Goal: Information Seeking & Learning: Check status

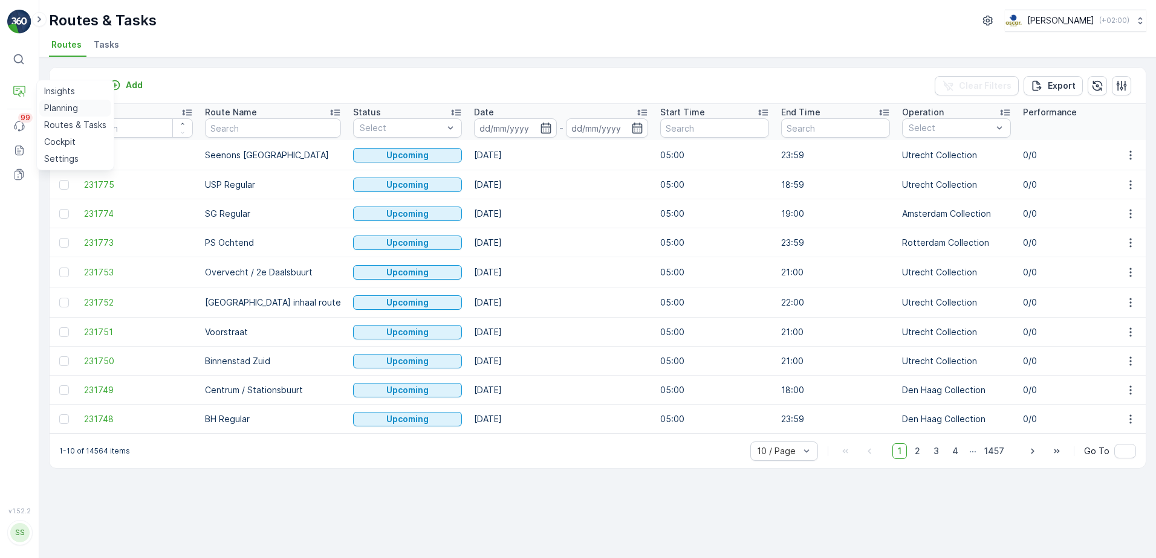
click at [55, 107] on p "Planning" at bounding box center [61, 108] width 34 height 12
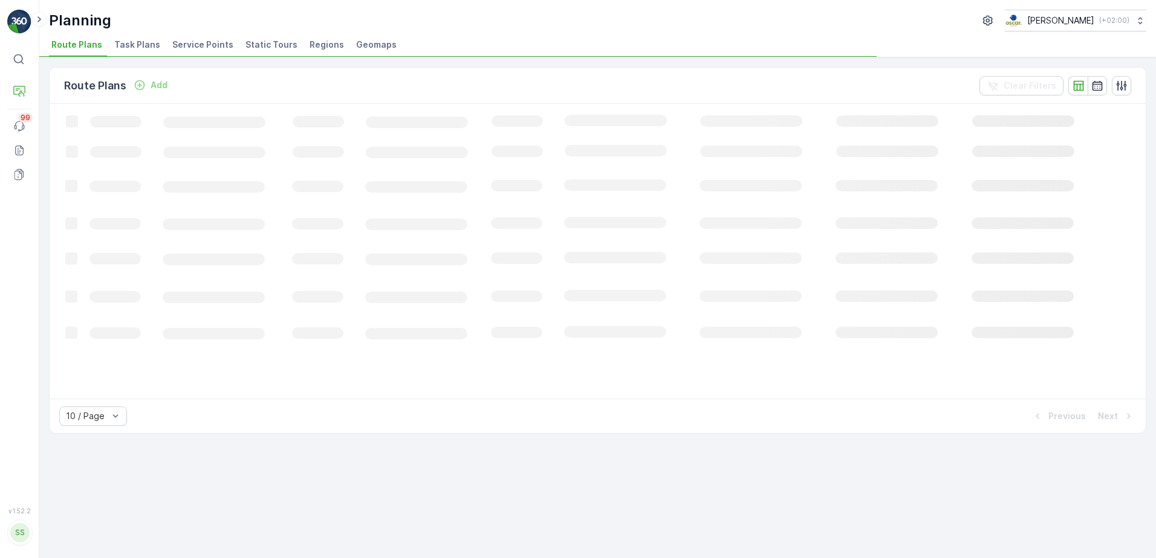
click at [203, 44] on span "Service Points" at bounding box center [202, 45] width 61 height 12
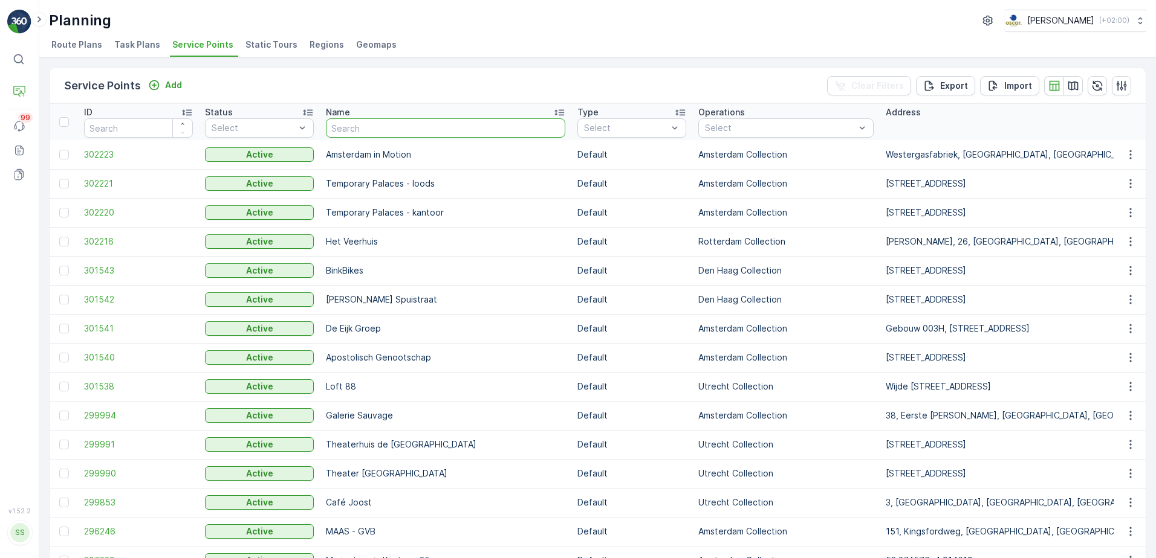
click at [374, 124] on input "text" at bounding box center [445, 127] width 239 height 19
type input "Mallejan"
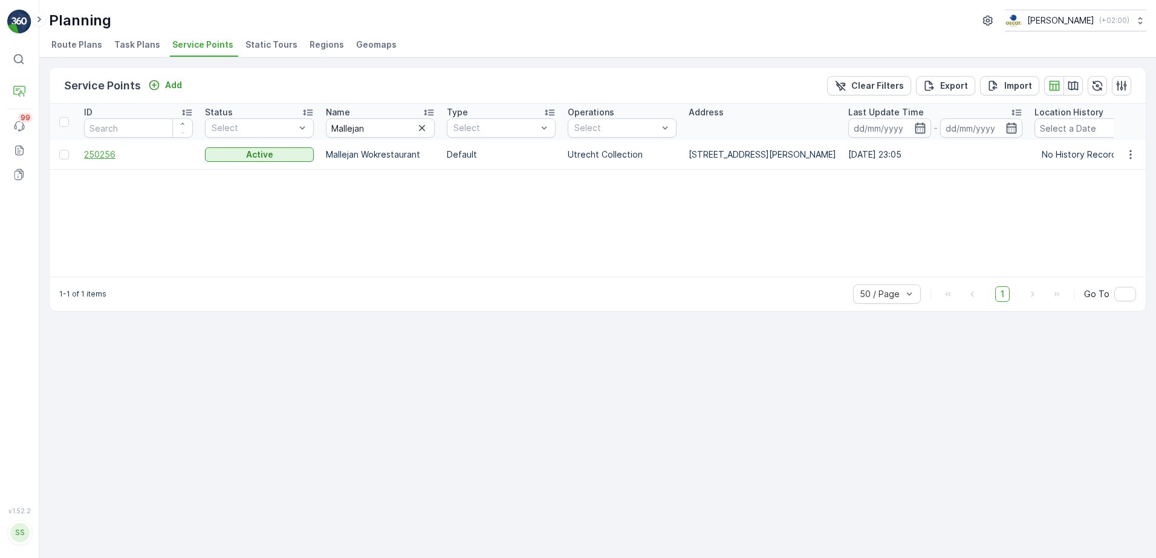
click at [102, 155] on span "250256" at bounding box center [138, 155] width 109 height 12
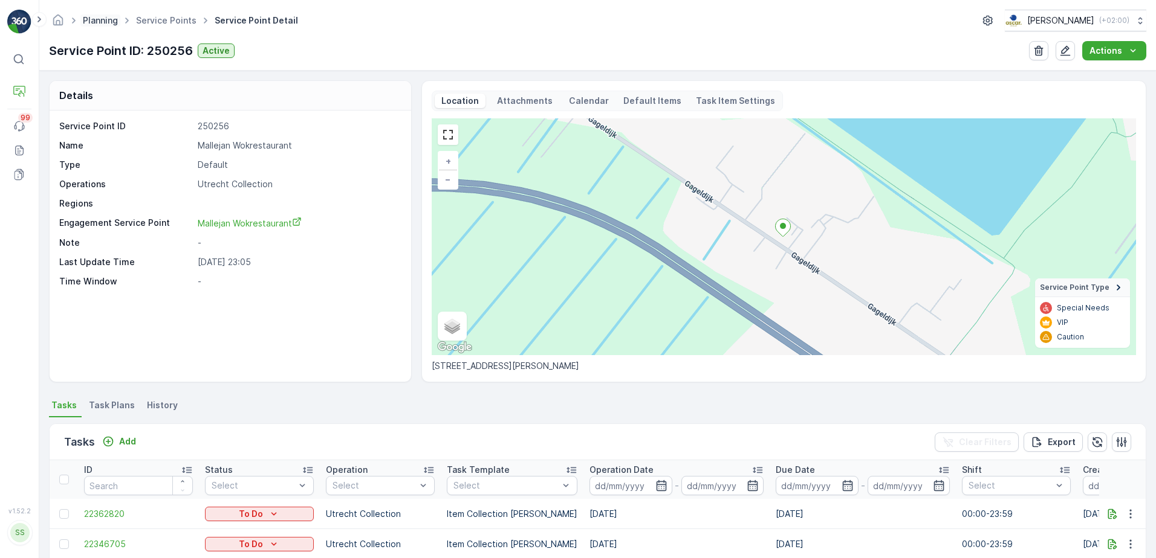
click at [113, 22] on link "Planning" at bounding box center [100, 20] width 35 height 10
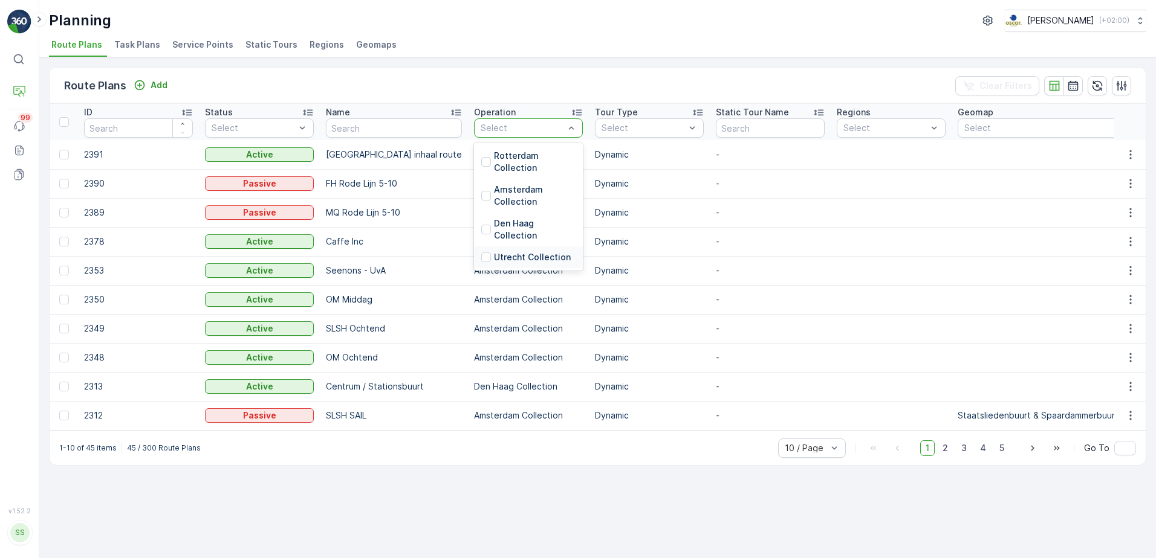
click at [481, 256] on div at bounding box center [486, 258] width 10 height 10
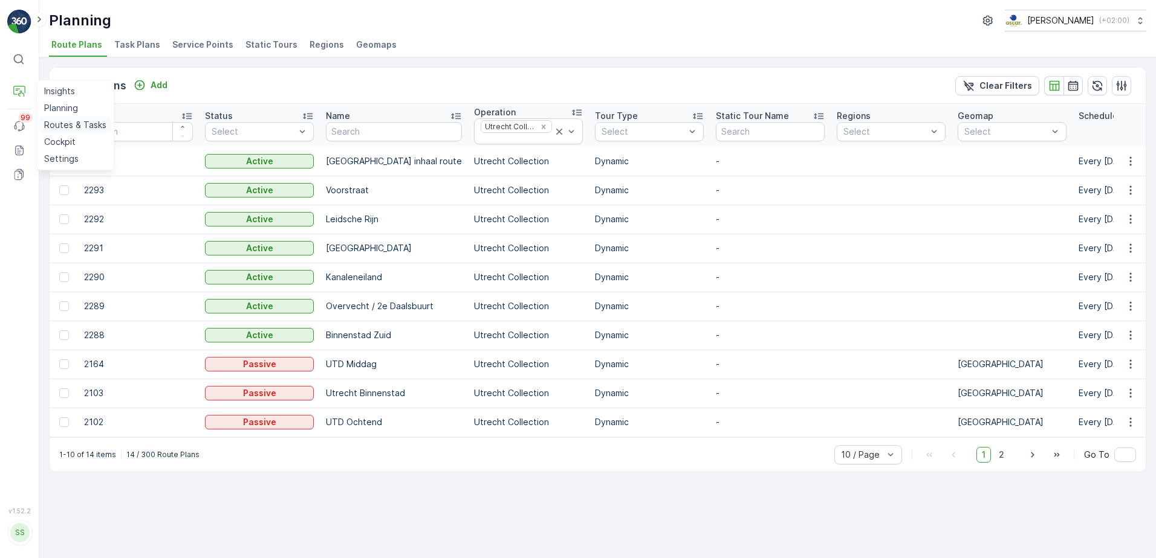
click at [62, 126] on p "Routes & Tasks" at bounding box center [75, 125] width 62 height 12
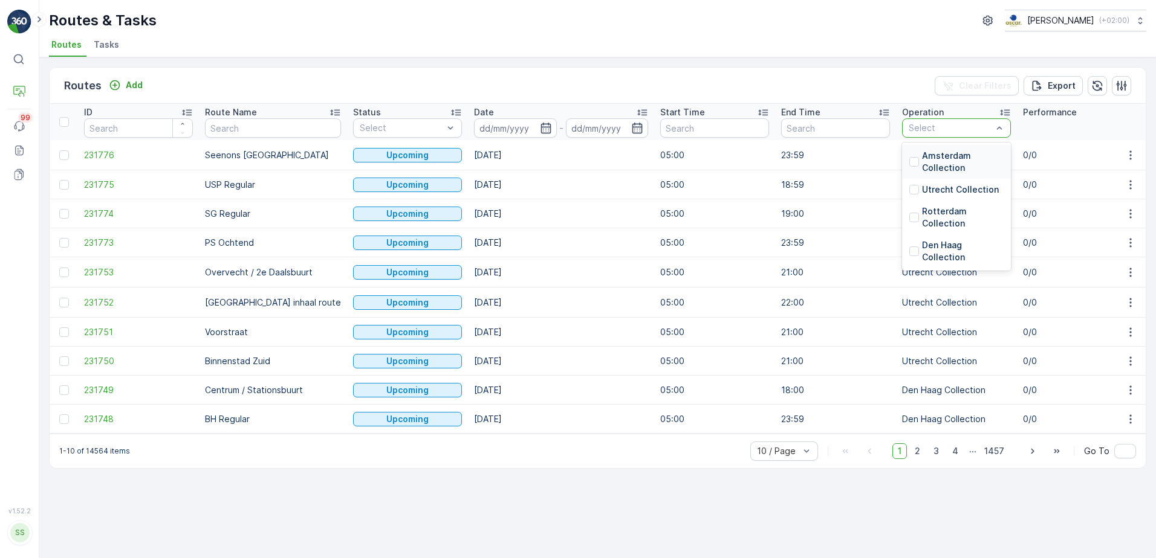
click at [911, 121] on div "Select" at bounding box center [956, 127] width 109 height 19
click at [922, 193] on p "Utrecht Collection" at bounding box center [960, 190] width 77 height 12
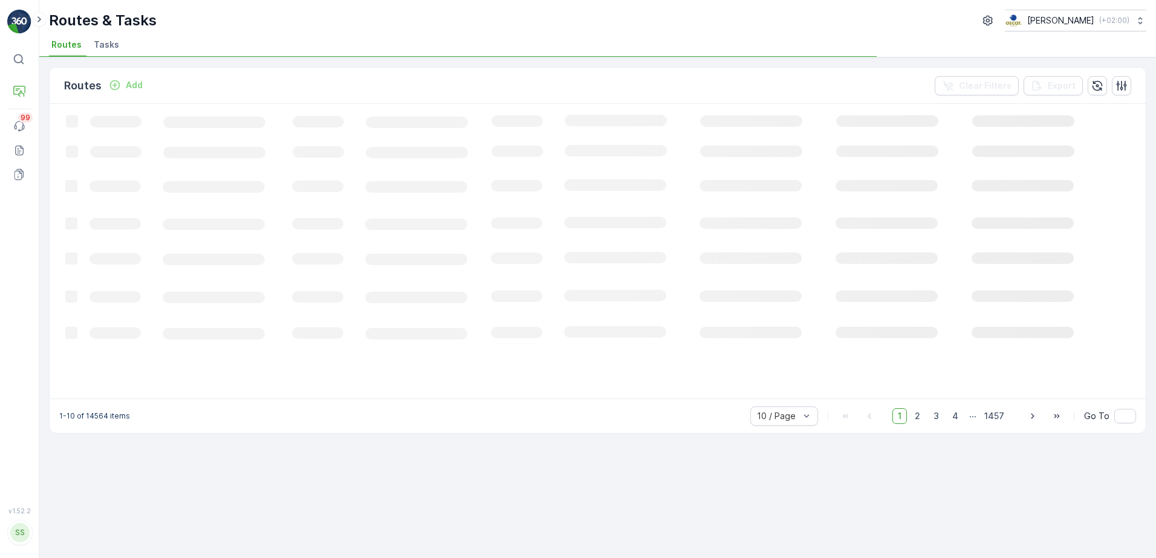
click at [960, 129] on icon "Loading..." at bounding box center [630, 250] width 1160 height 293
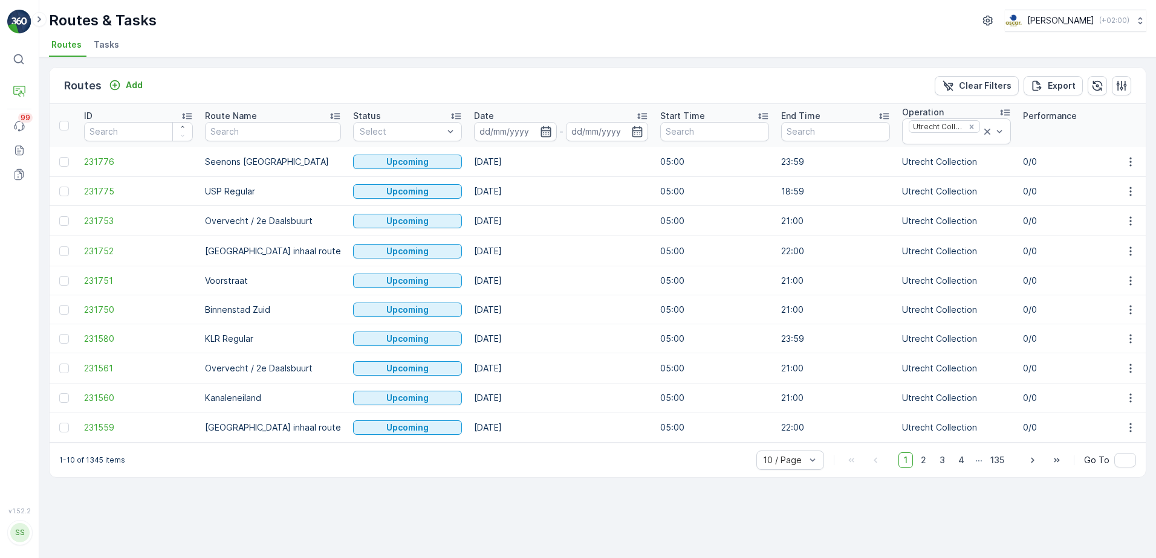
click at [540, 134] on icon "button" at bounding box center [546, 132] width 12 height 12
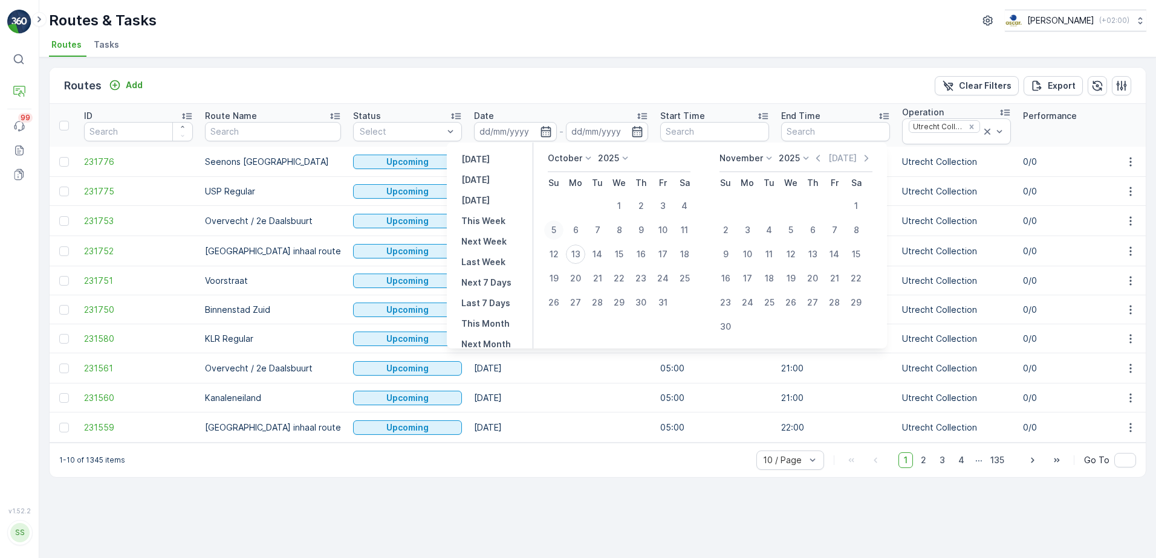
click at [556, 230] on div "5" at bounding box center [553, 230] width 19 height 19
type input "[DATE]"
click at [785, 132] on input "text" at bounding box center [835, 131] width 109 height 19
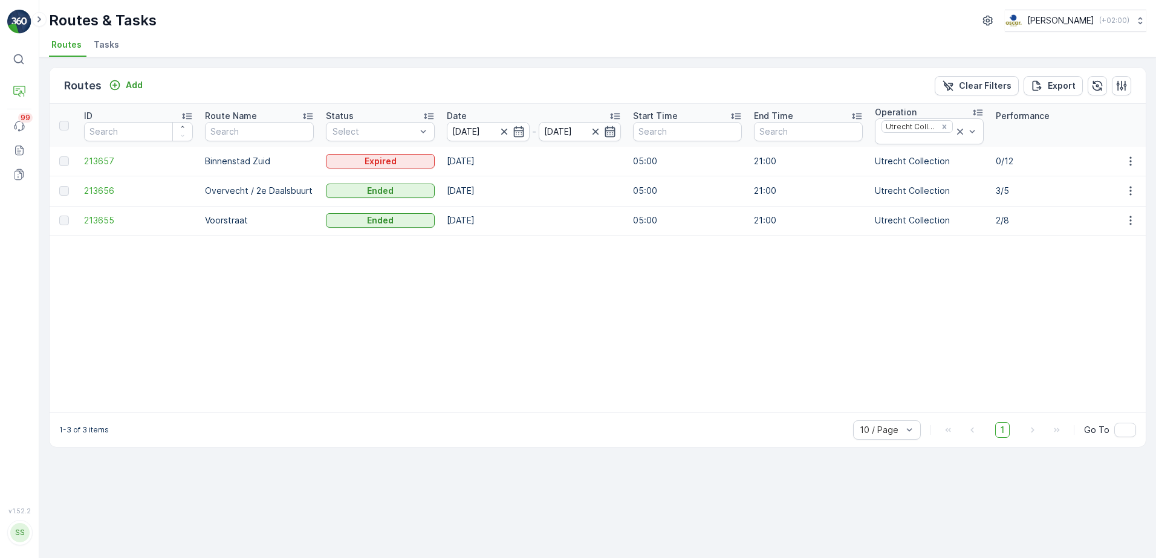
click at [605, 126] on icon "button" at bounding box center [610, 132] width 12 height 12
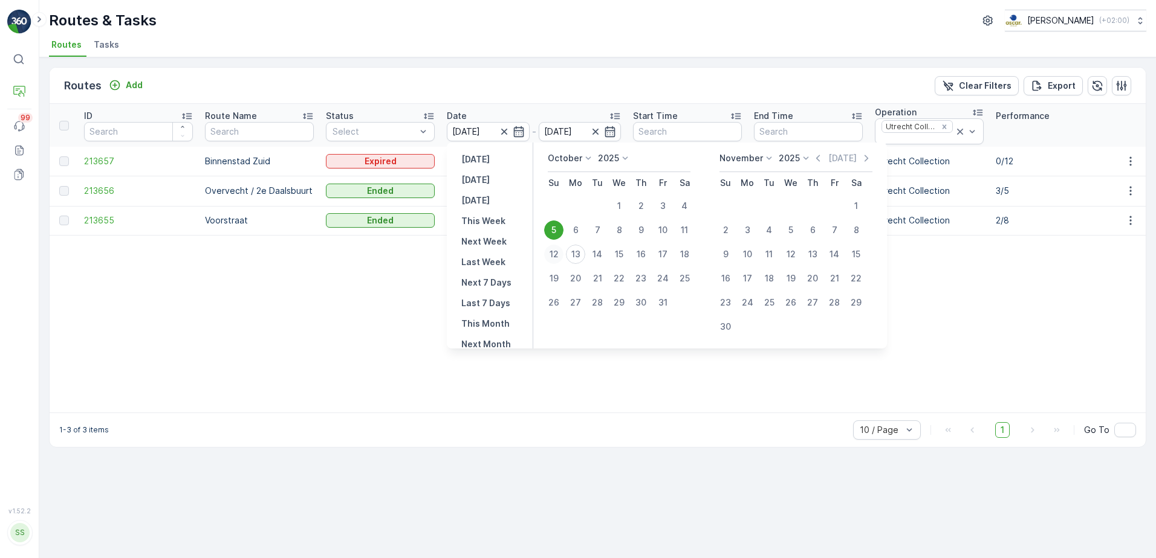
click at [555, 255] on div "12" at bounding box center [553, 254] width 19 height 19
type input "[DATE]"
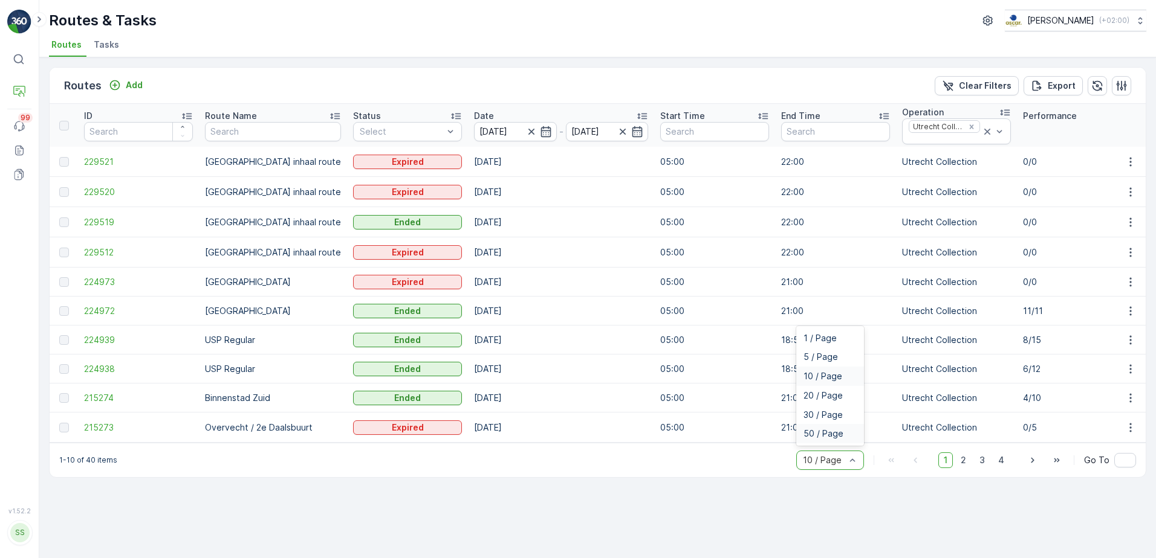
click at [829, 433] on span "50 / Page" at bounding box center [823, 434] width 40 height 10
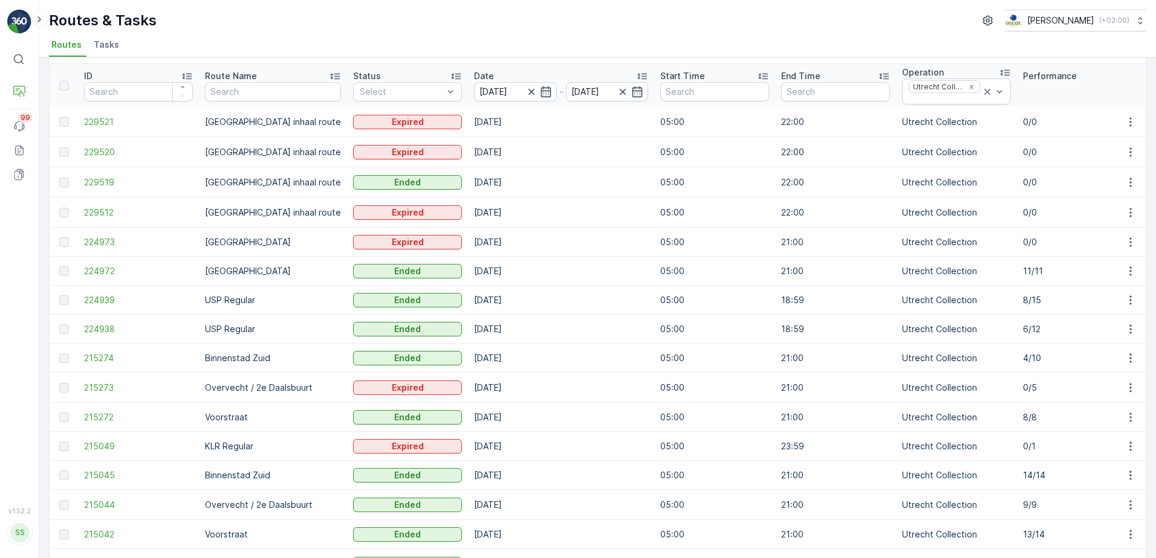
scroll to position [60, 0]
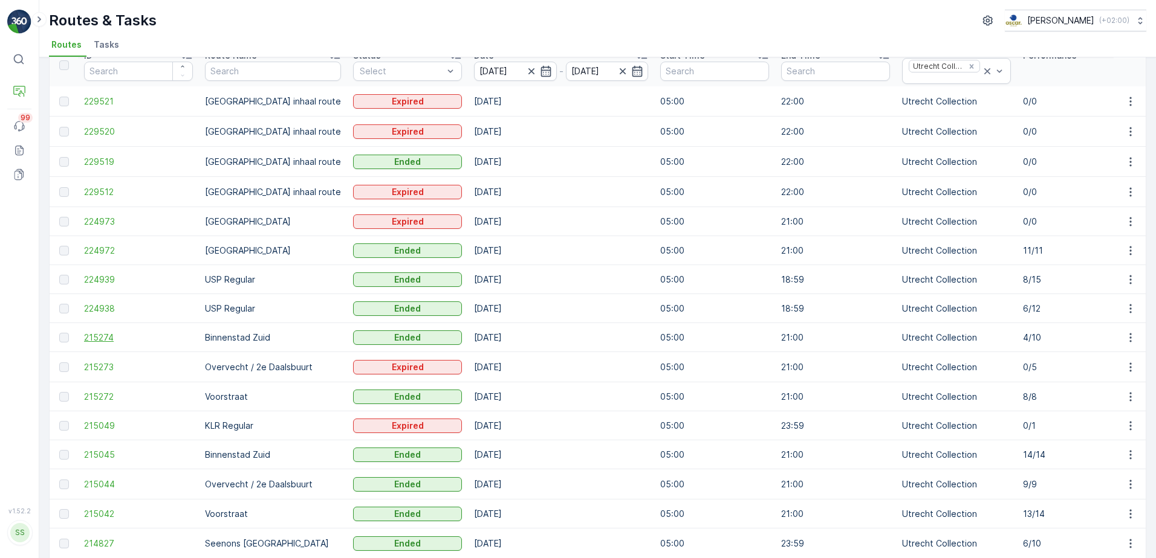
click at [100, 332] on span "215274" at bounding box center [138, 338] width 109 height 12
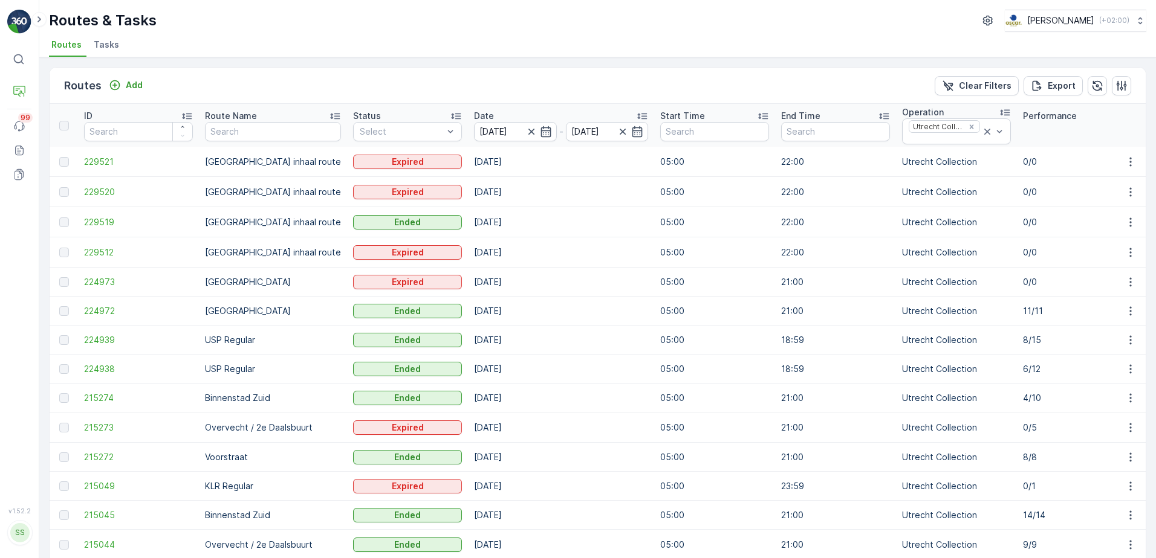
click at [637, 114] on icon at bounding box center [642, 116] width 10 height 6
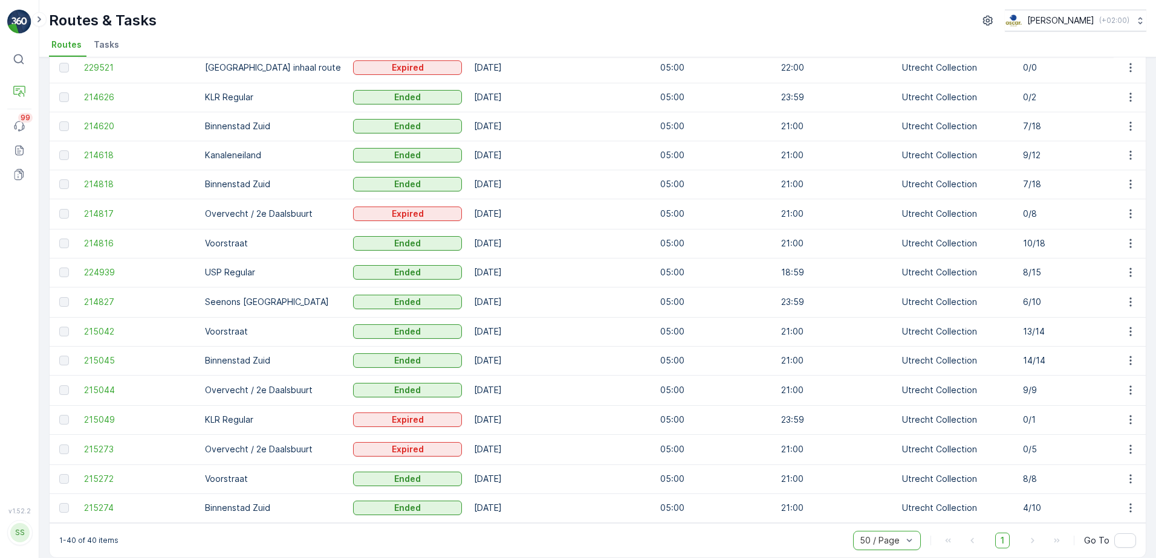
scroll to position [810, 0]
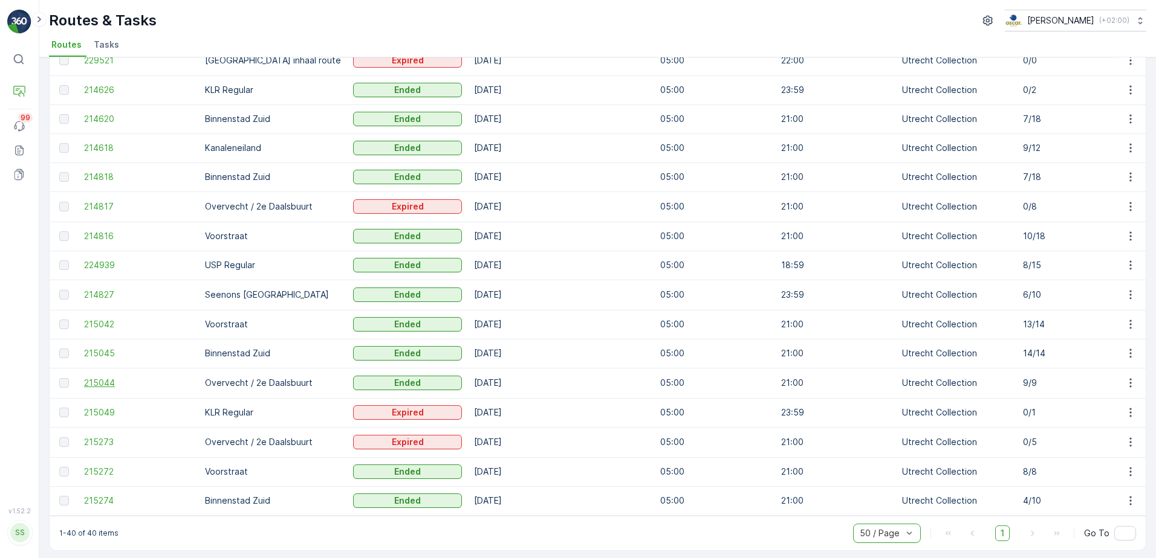
click at [96, 377] on span "215044" at bounding box center [138, 383] width 109 height 12
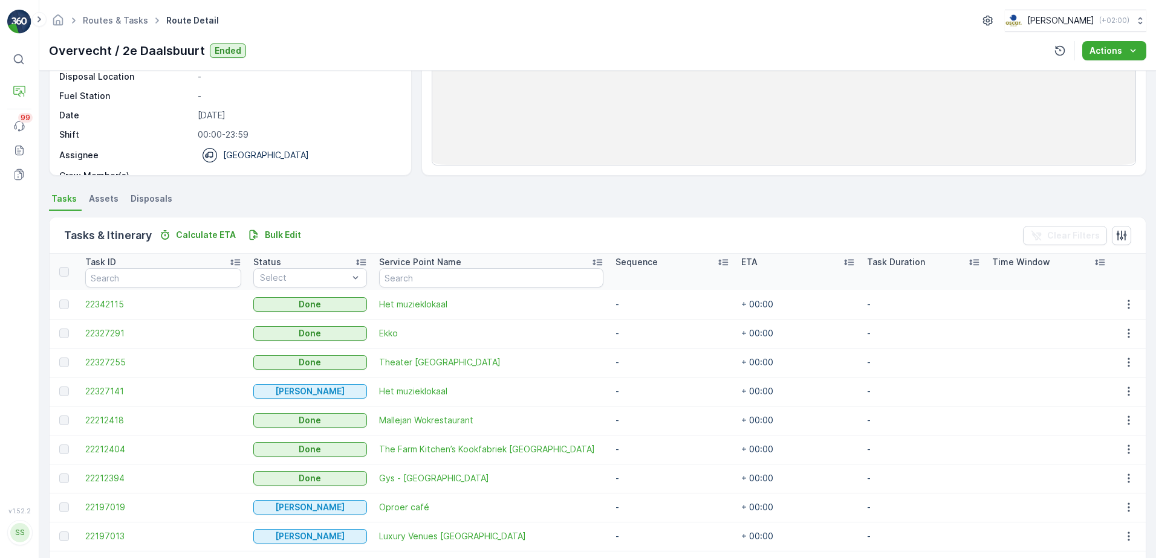
scroll to position [187, 0]
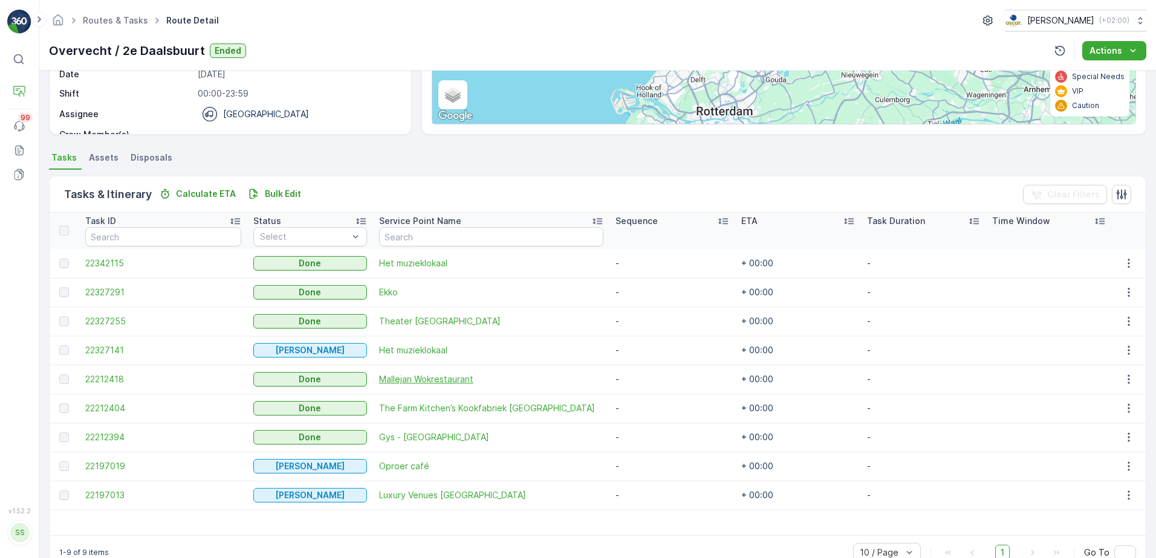
click at [413, 377] on span "Mallejan Wokrestaurant" at bounding box center [491, 380] width 224 height 12
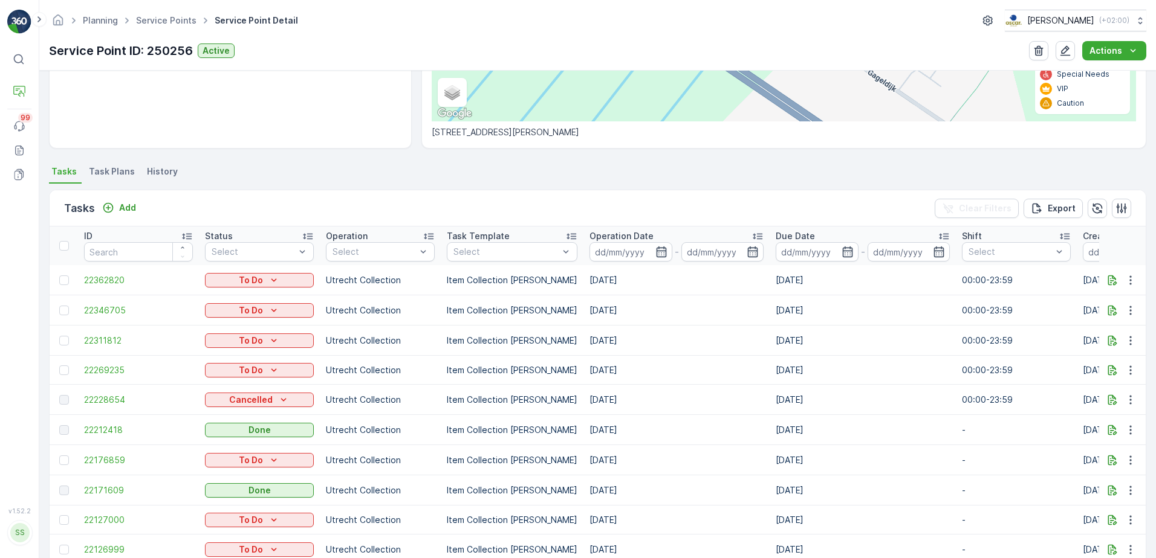
scroll to position [367, 0]
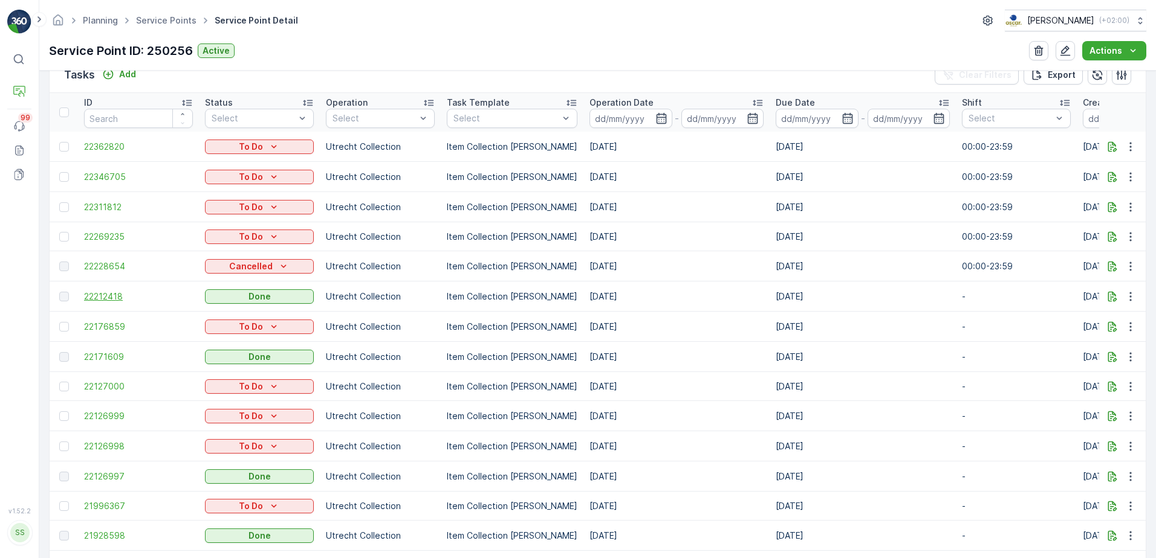
click at [107, 296] on span "22212418" at bounding box center [138, 297] width 109 height 12
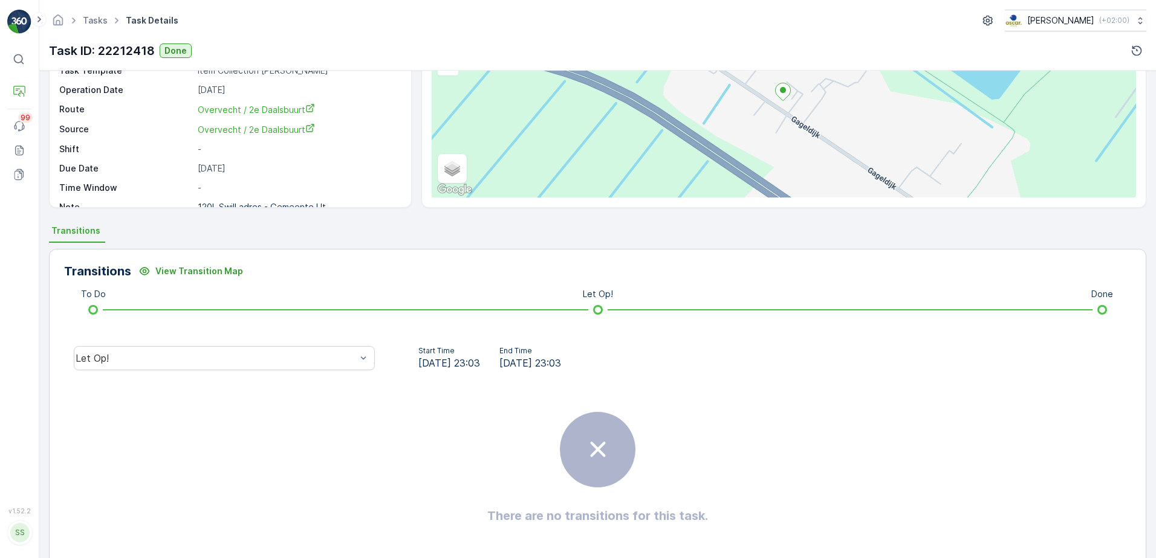
scroll to position [121, 0]
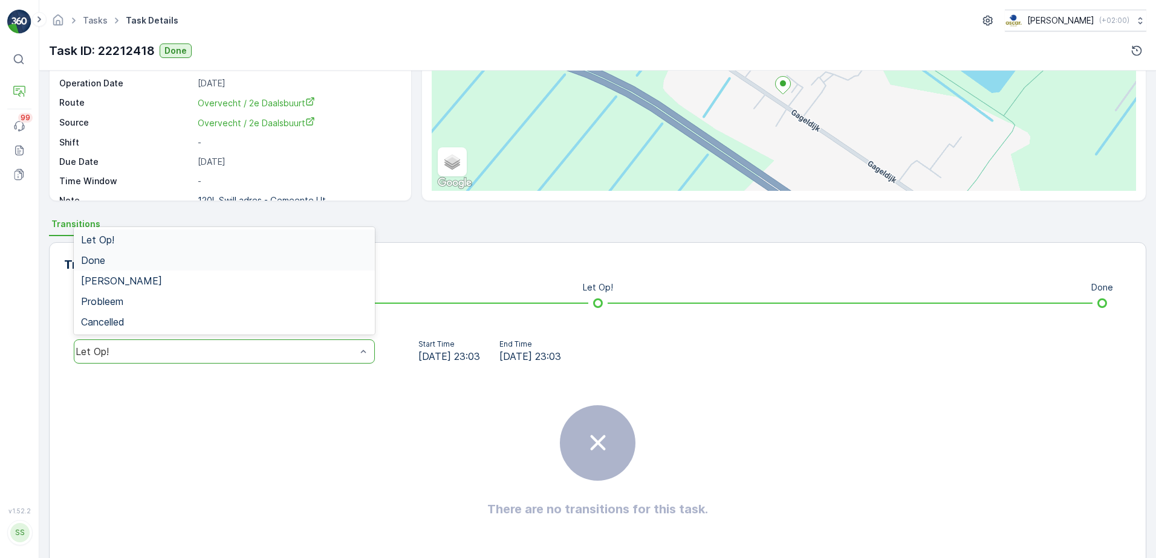
click at [151, 262] on div "Done" at bounding box center [224, 260] width 286 height 11
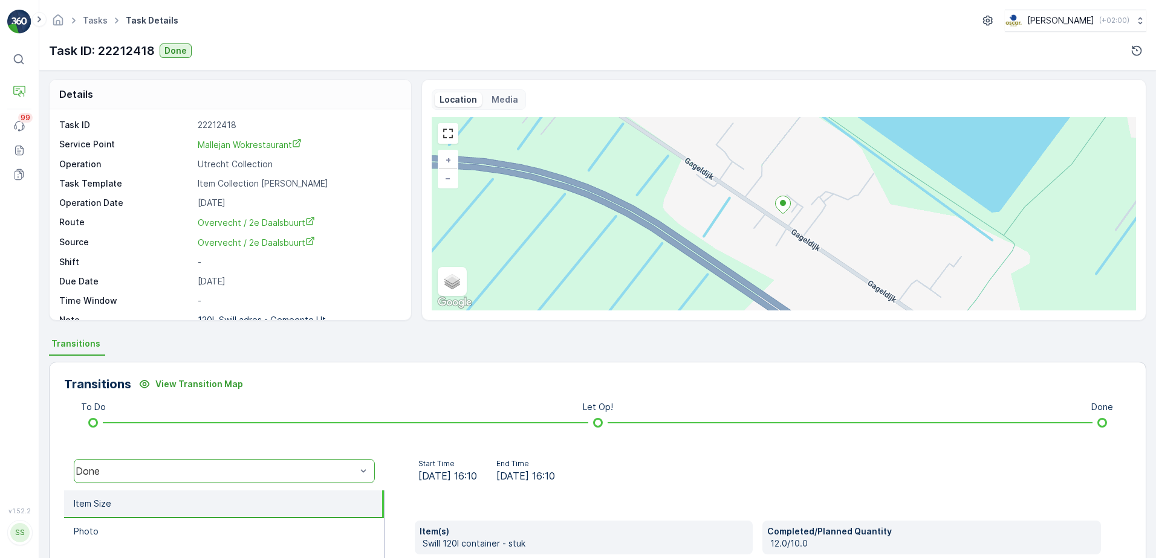
scroll to position [0, 0]
drag, startPoint x: 61, startPoint y: 109, endPoint x: 70, endPoint y: 103, distance: 10.9
click at [61, 109] on p "Planning" at bounding box center [61, 108] width 34 height 12
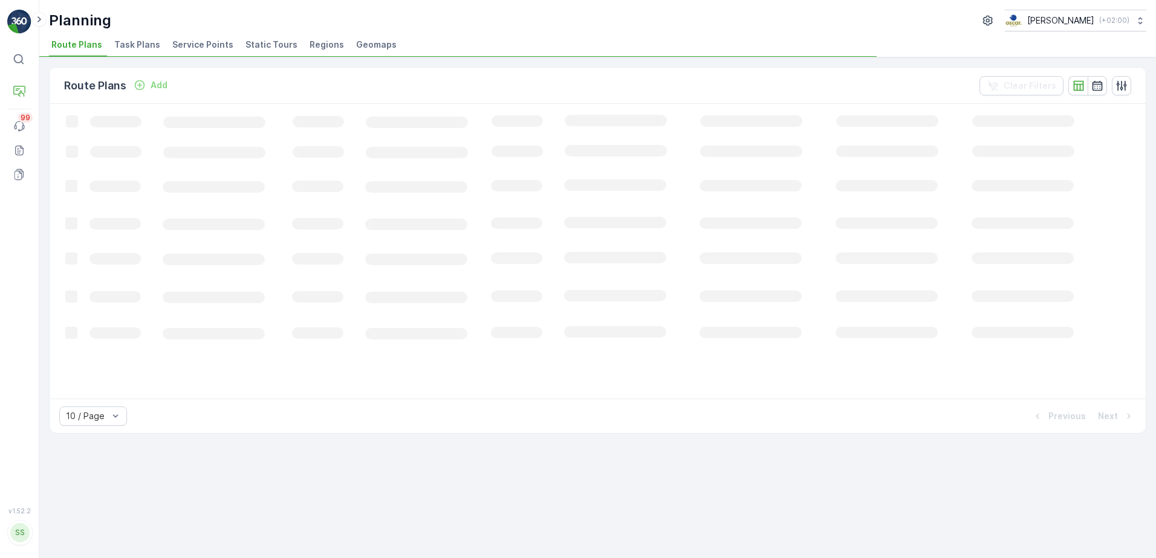
click at [198, 45] on span "Service Points" at bounding box center [202, 45] width 61 height 12
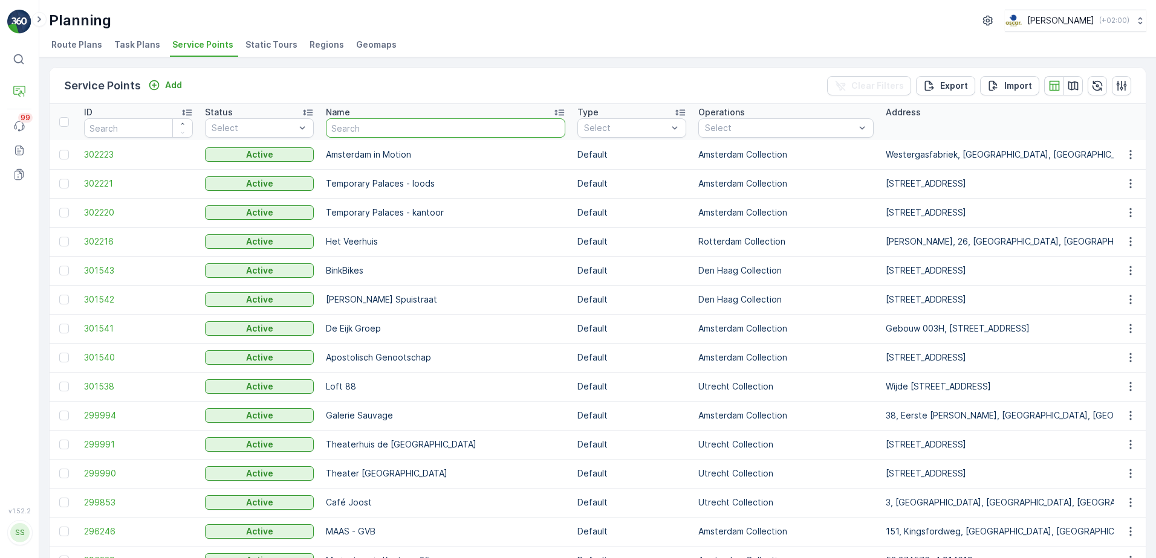
click at [382, 133] on input "text" at bounding box center [445, 127] width 239 height 19
type input "ge"
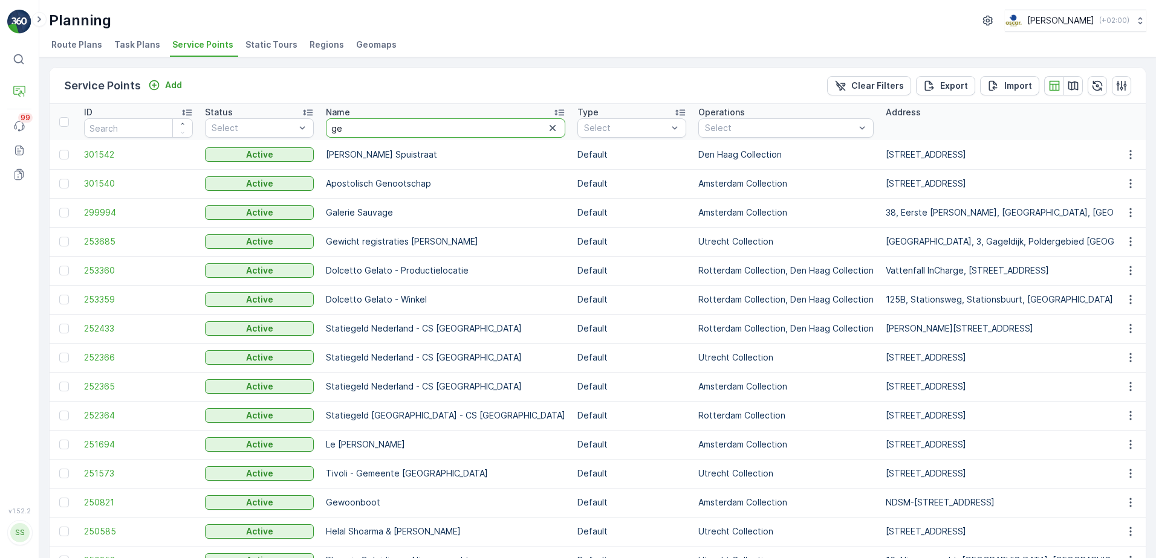
click at [369, 126] on input "ge" at bounding box center [445, 127] width 239 height 19
type input "gemee"
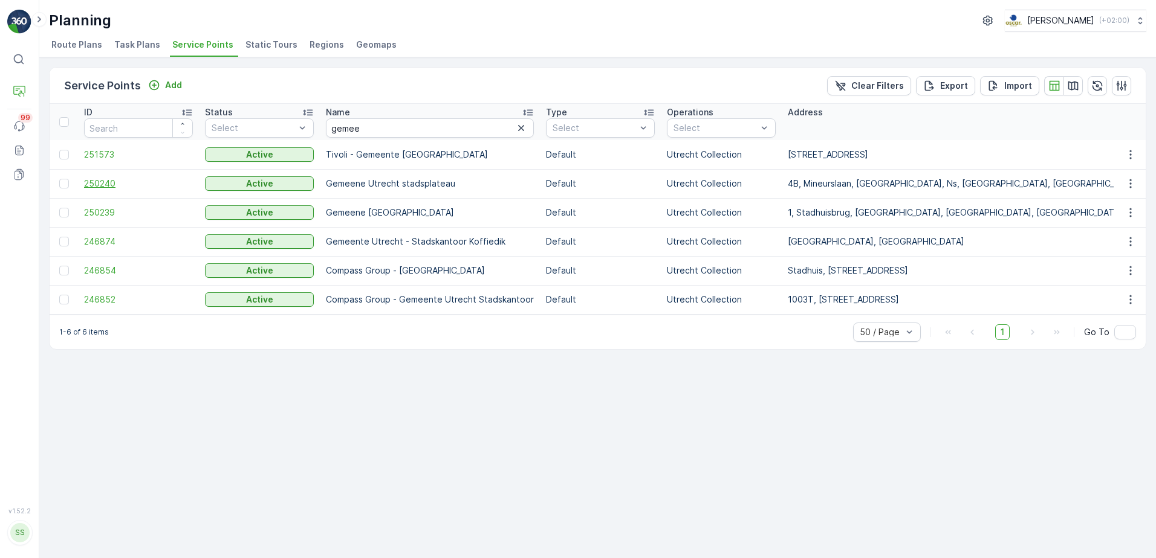
click at [105, 181] on span "250240" at bounding box center [138, 184] width 109 height 12
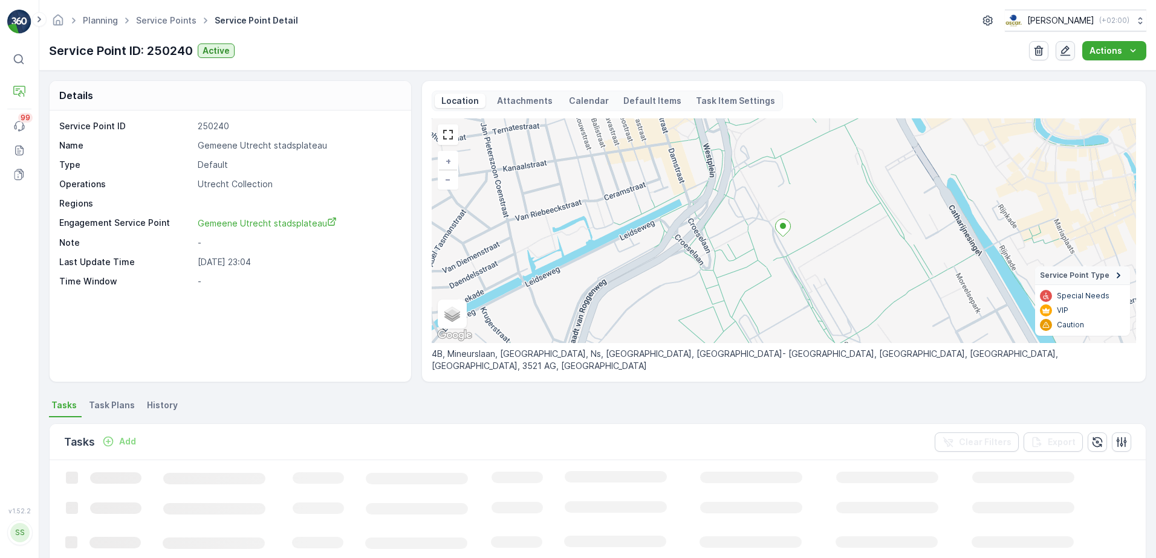
click at [1064, 51] on icon "button" at bounding box center [1065, 51] width 12 height 12
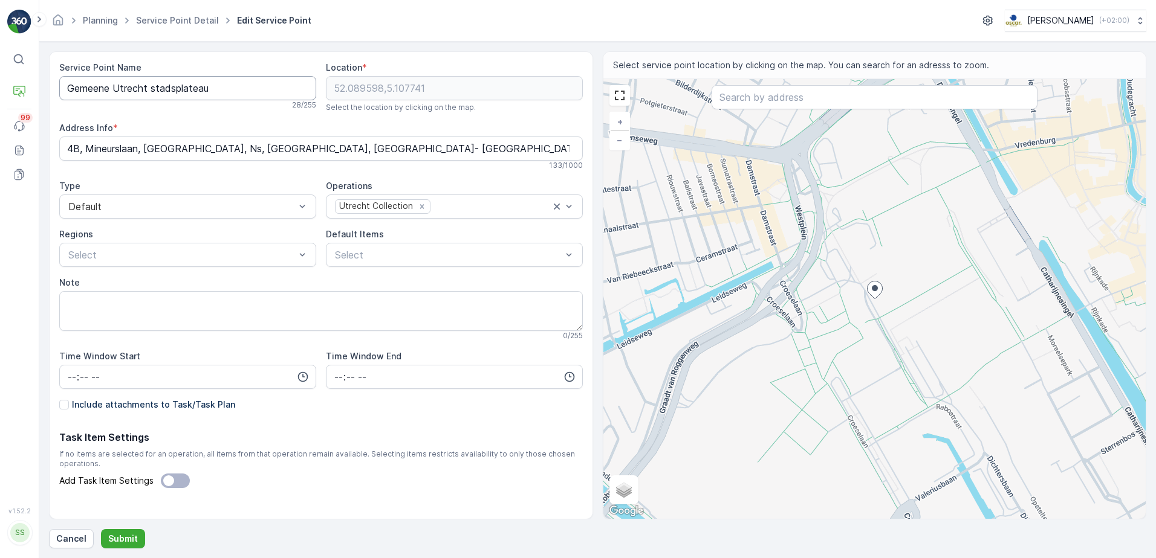
click at [104, 88] on Name "Gemeene Utrecht stadsplateau" at bounding box center [187, 88] width 257 height 24
type Name "Gemeente Utrecht stadsplateau"
click at [126, 539] on p "Submit" at bounding box center [123, 539] width 30 height 12
click at [1131, 22] on div "Error" at bounding box center [1047, 30] width 170 height 27
click at [1134, 21] on icon "close" at bounding box center [1137, 22] width 8 height 10
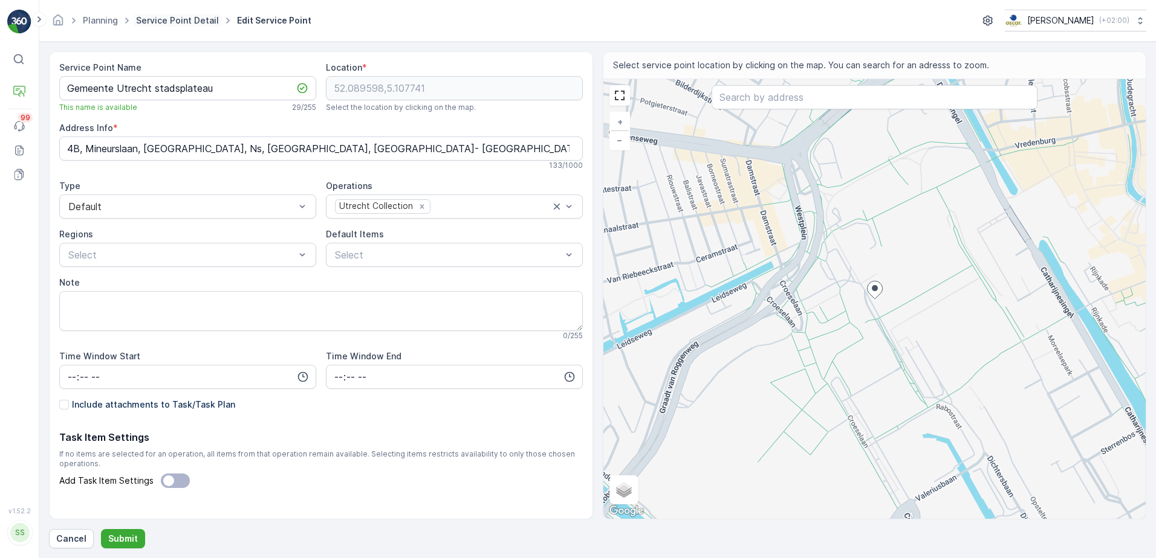
click at [160, 21] on link "Service Point Detail" at bounding box center [177, 20] width 83 height 10
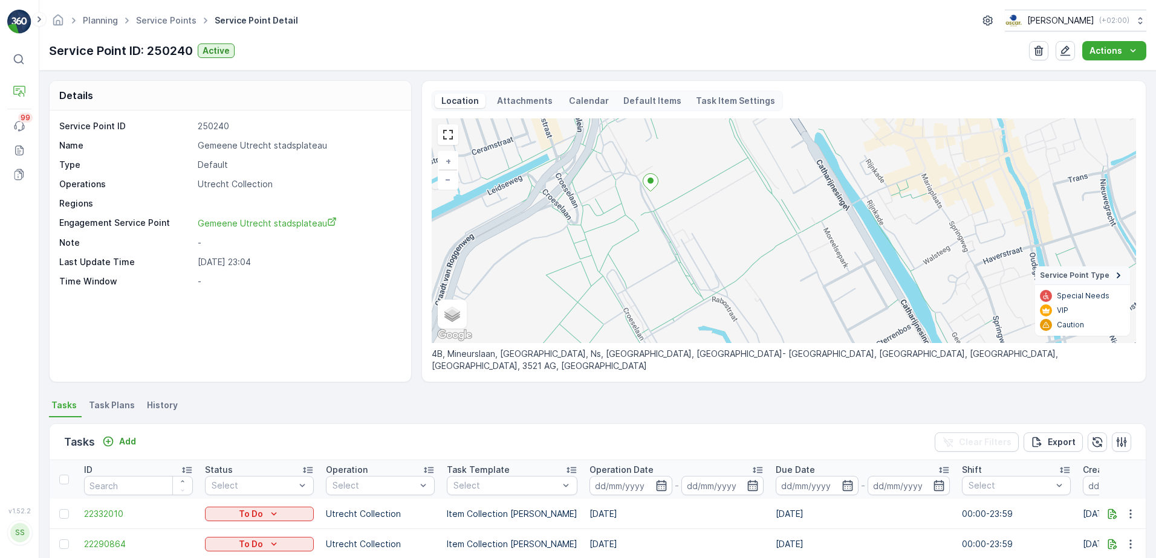
drag, startPoint x: 807, startPoint y: 280, endPoint x: 656, endPoint y: 187, distance: 177.0
click at [653, 196] on div "+ − Satellite Roadmap Terrain Hybrid Leaflet Keyboard shortcuts Map Data Map da…" at bounding box center [784, 230] width 704 height 225
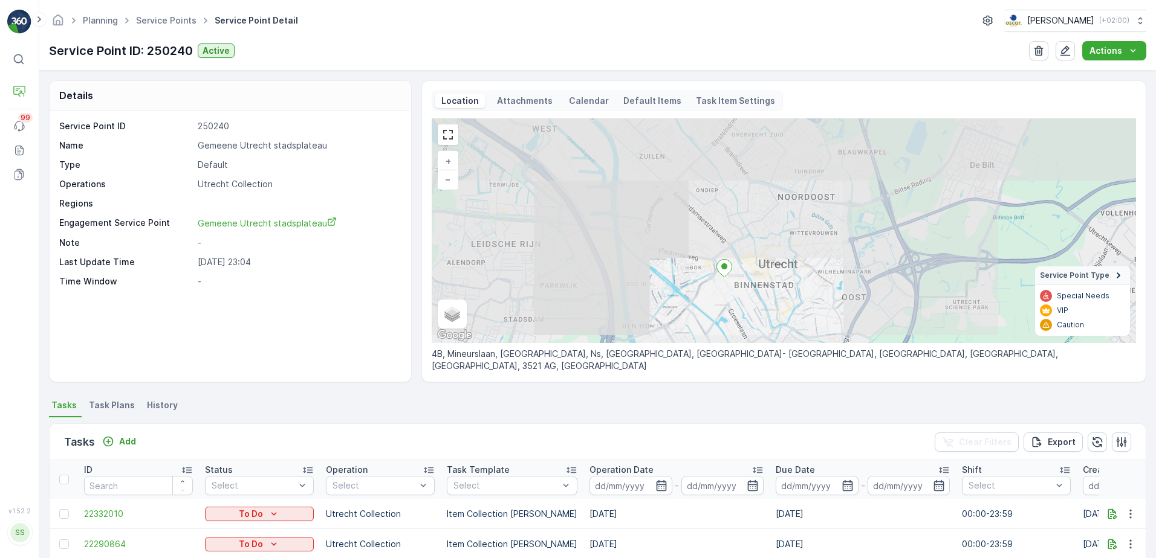
drag, startPoint x: 834, startPoint y: 190, endPoint x: 773, endPoint y: 247, distance: 83.4
click at [773, 251] on div "+ − Satellite Roadmap Terrain Hybrid Leaflet Keyboard shortcuts Map Data Map da…" at bounding box center [784, 230] width 704 height 225
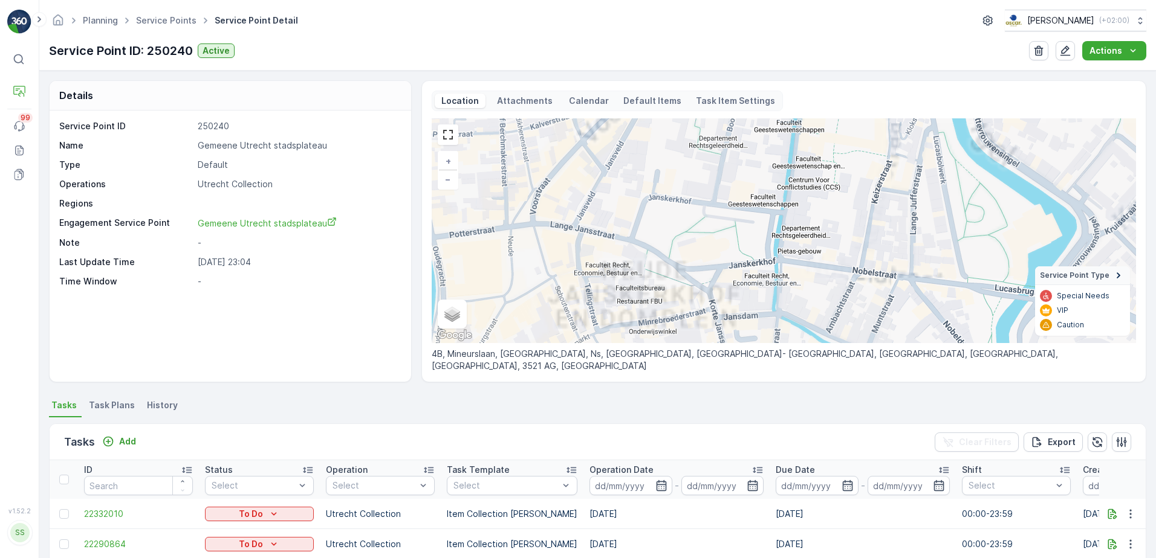
drag, startPoint x: 714, startPoint y: 305, endPoint x: 752, endPoint y: 186, distance: 125.2
click at [752, 187] on div "+ − Satellite Roadmap Terrain Hybrid Leaflet Keyboard shortcuts Map Data Map da…" at bounding box center [784, 230] width 704 height 225
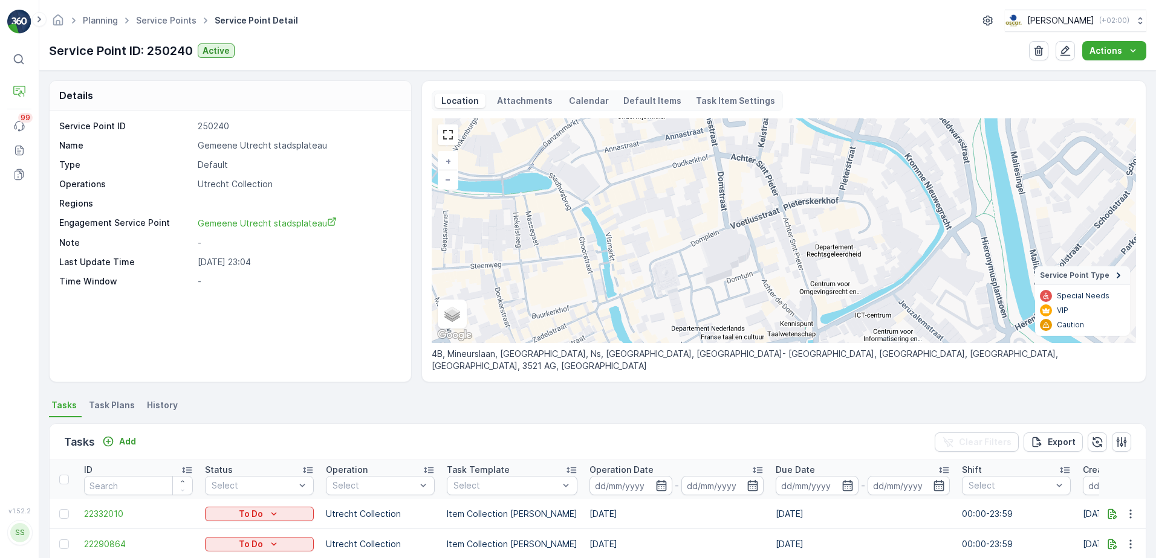
drag, startPoint x: 730, startPoint y: 279, endPoint x: 679, endPoint y: 158, distance: 131.7
click at [679, 159] on div "+ − Satellite Roadmap Terrain Hybrid Leaflet Keyboard shortcuts Map Data Map da…" at bounding box center [784, 230] width 704 height 225
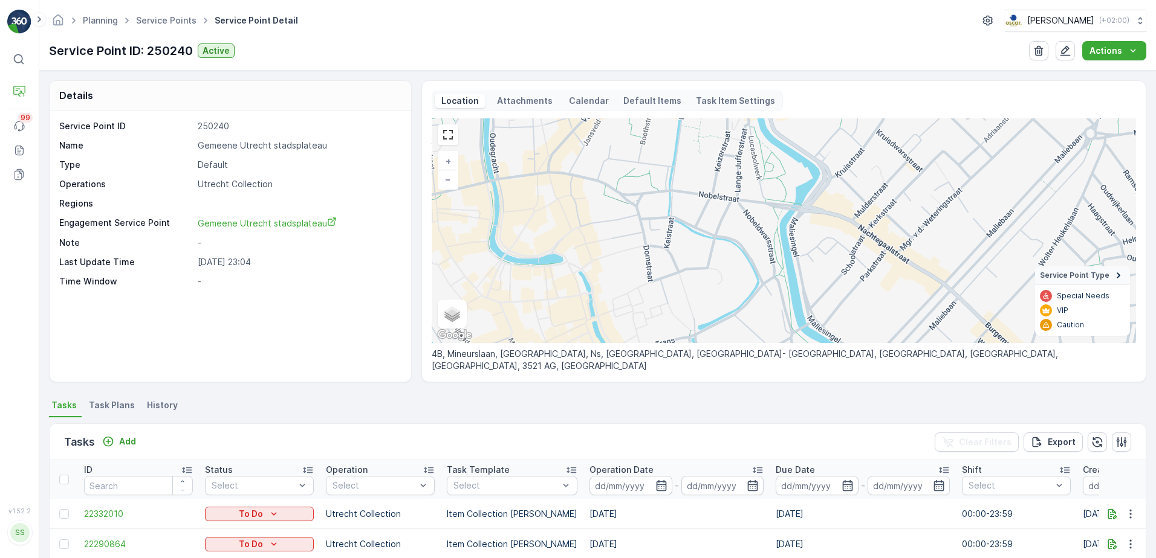
drag, startPoint x: 687, startPoint y: 166, endPoint x: 621, endPoint y: 204, distance: 75.6
click at [621, 210] on div "+ − Satellite Roadmap Terrain Hybrid Leaflet Keyboard shortcuts Map Data Map da…" at bounding box center [784, 230] width 704 height 225
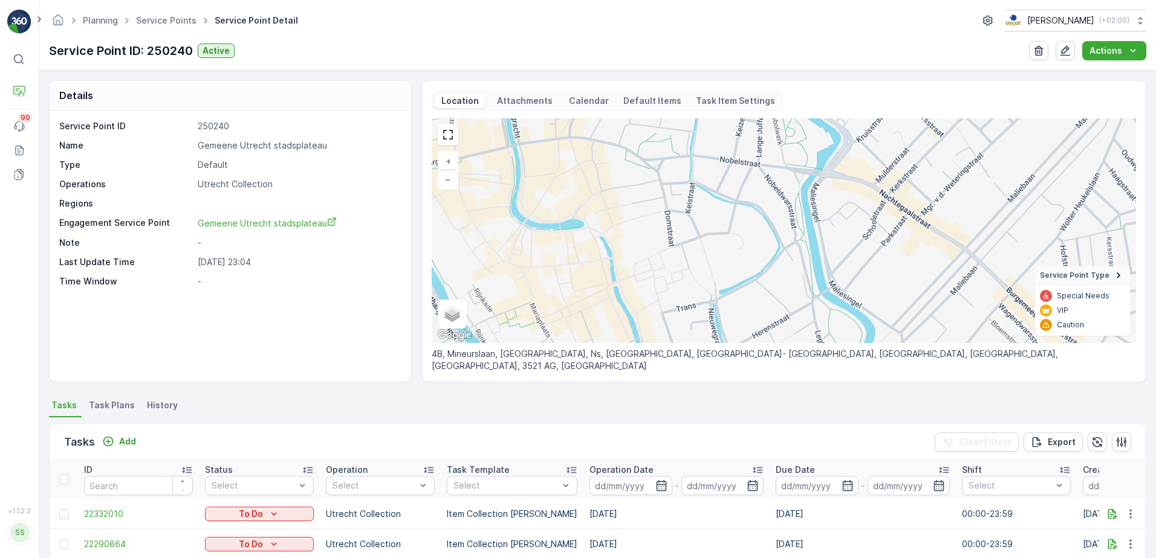
drag, startPoint x: 624, startPoint y: 307, endPoint x: 681, endPoint y: 259, distance: 74.2
click at [676, 264] on div "+ − Satellite Roadmap Terrain Hybrid Leaflet Keyboard shortcuts Map Data Map da…" at bounding box center [784, 230] width 704 height 225
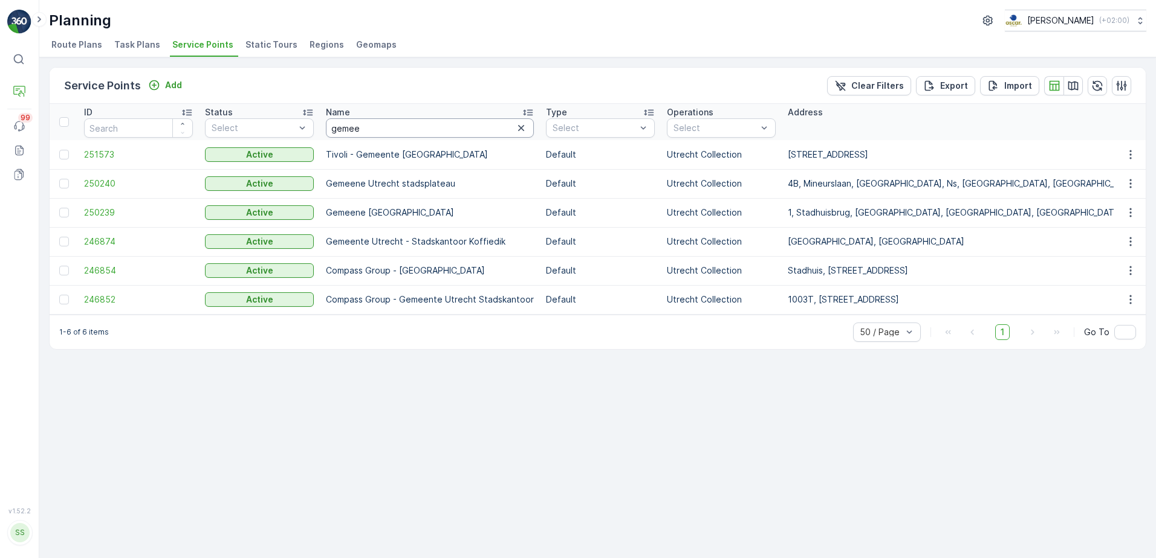
click at [380, 135] on input "gemee" at bounding box center [430, 127] width 208 height 19
click at [108, 209] on span "250239" at bounding box center [138, 213] width 109 height 12
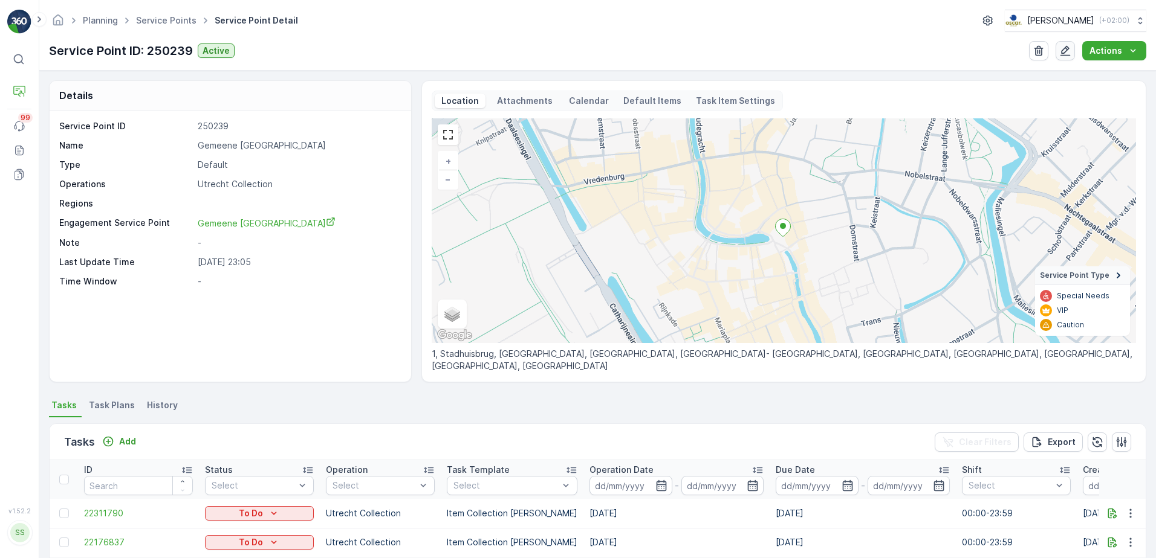
click at [1067, 47] on icon "button" at bounding box center [1065, 51] width 10 height 10
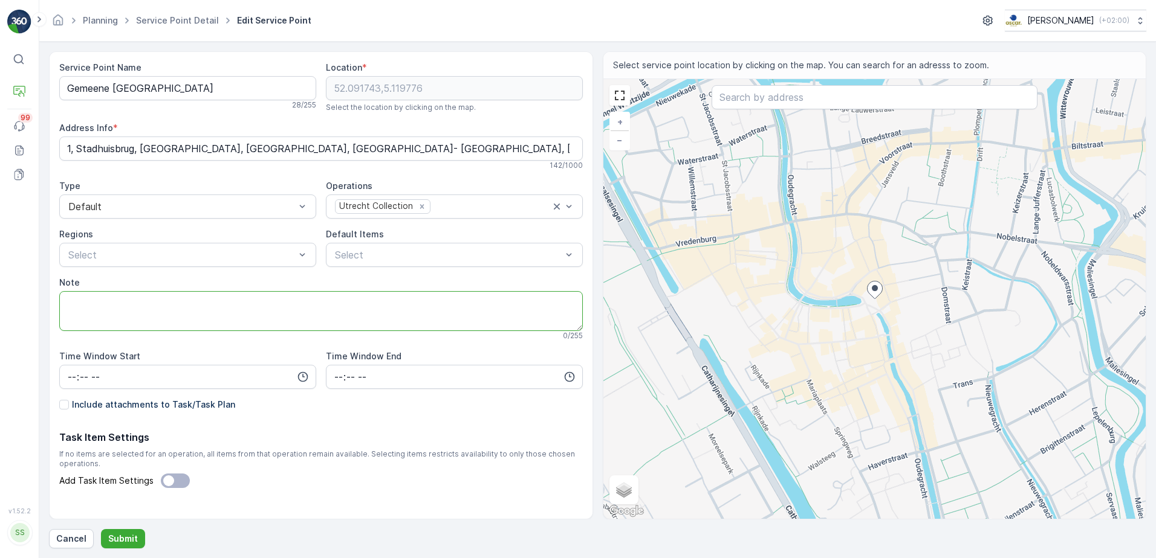
click at [109, 300] on textarea "Note" at bounding box center [320, 311] width 523 height 40
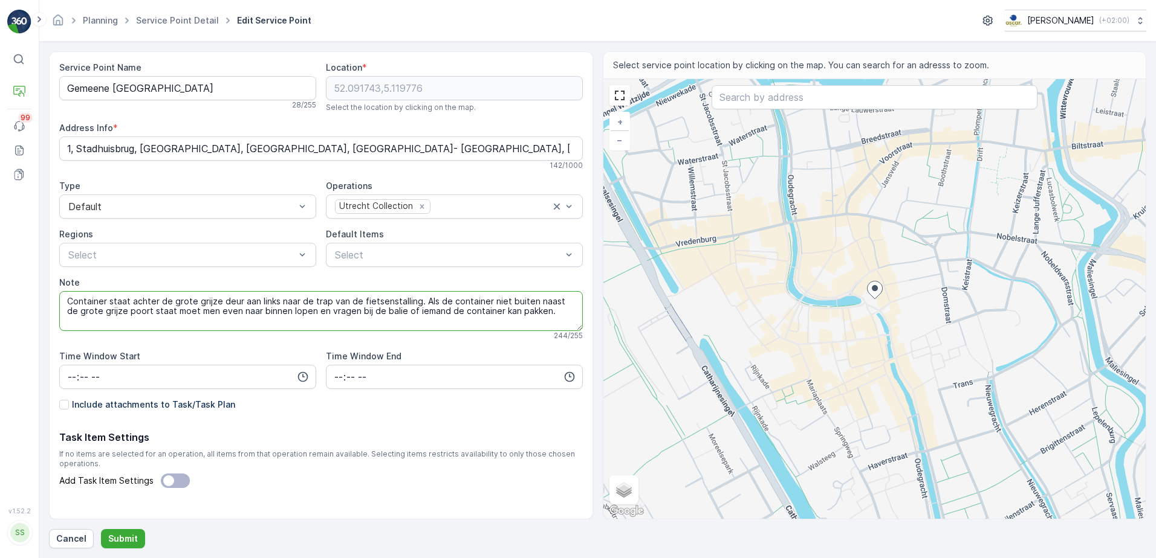
click at [67, 300] on textarea "Container staat achter de grote grijze deur aan links naar de trap van de fiets…" at bounding box center [320, 311] width 523 height 40
click at [238, 300] on textarea "Container staat achter de grote grijze deur aan links naar de trap van de fiets…" at bounding box center [320, 311] width 523 height 40
type textarea "Container staat achter de grote grijze poort aan links naar de trap van de fiet…"
click at [112, 542] on p "Submit" at bounding box center [123, 539] width 30 height 12
drag, startPoint x: 534, startPoint y: 312, endPoint x: 22, endPoint y: 294, distance: 512.9
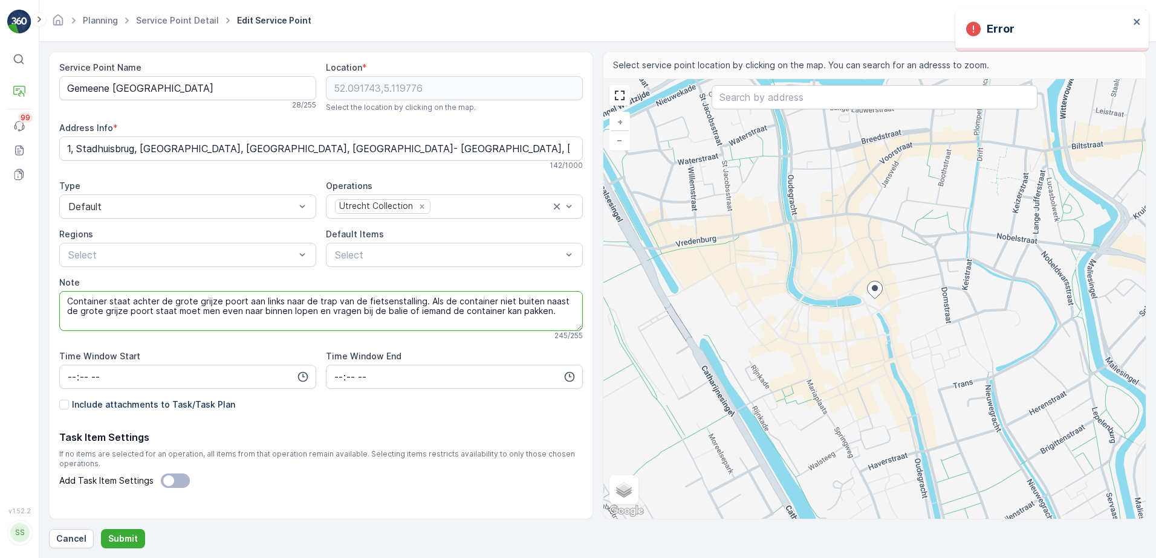
click at [22, 294] on div "⌘B Operations Events 99 Reports Documents v 1.52.2 SS sales meedoen@oscarcircul…" at bounding box center [578, 279] width 1156 height 558
click at [1139, 21] on icon "close" at bounding box center [1137, 22] width 8 height 10
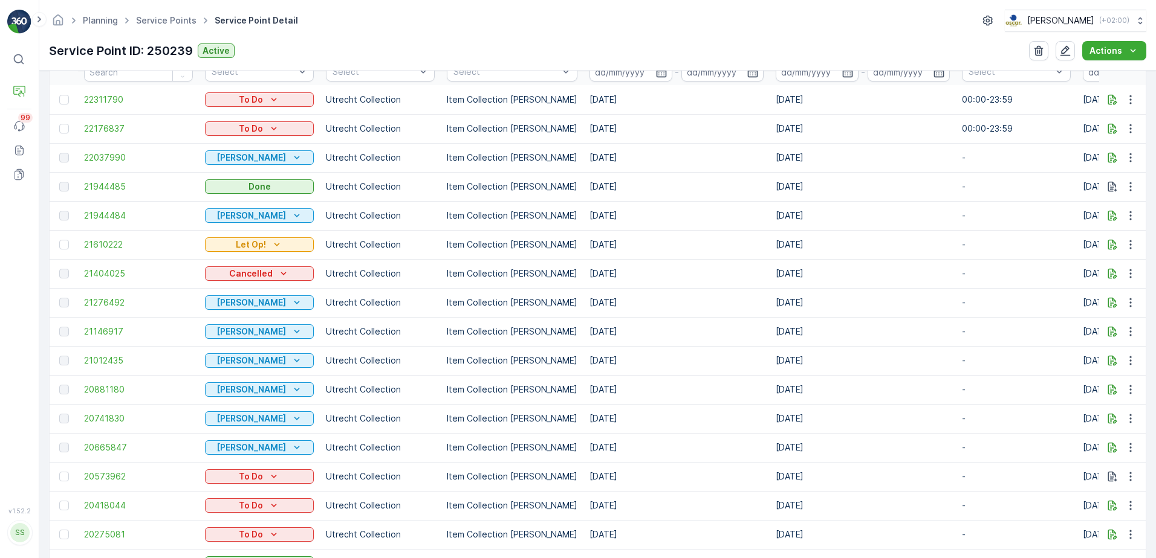
scroll to position [392, 0]
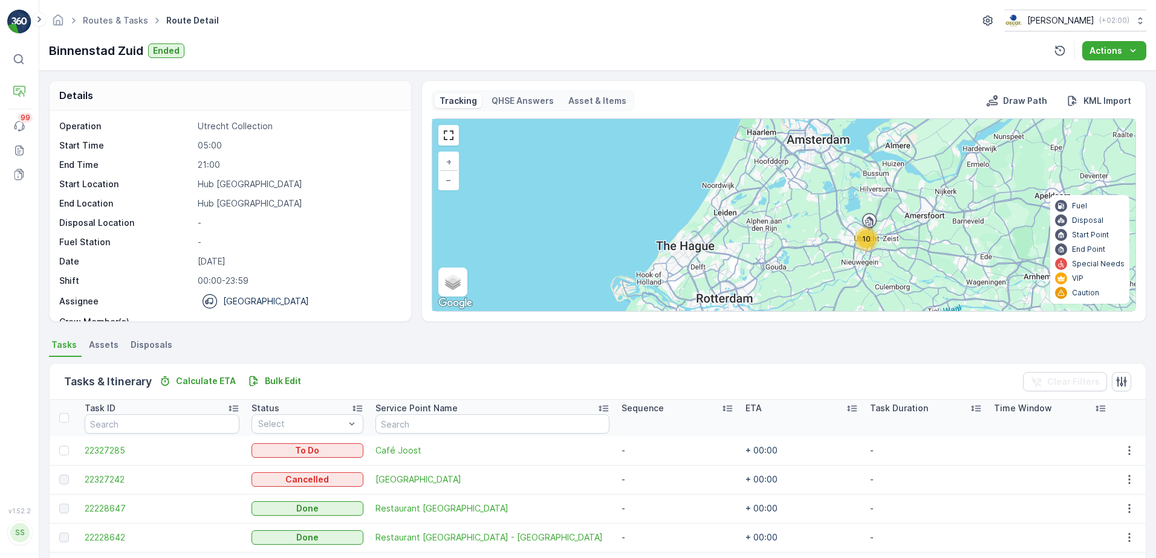
click at [523, 96] on p "QHSE Answers" at bounding box center [522, 101] width 62 height 12
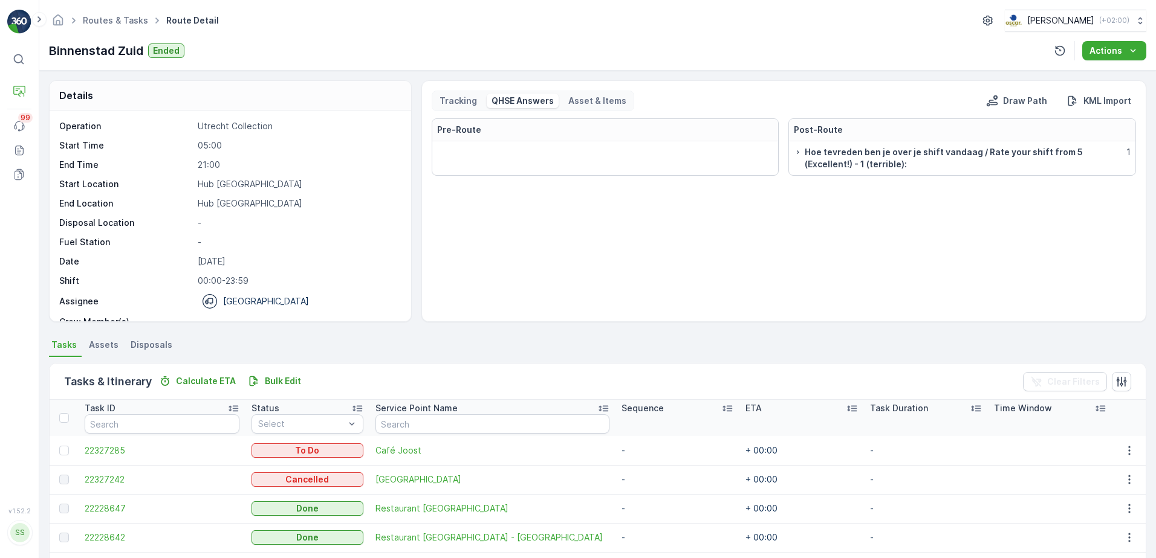
click at [597, 105] on p "Asset & Items" at bounding box center [597, 101] width 58 height 12
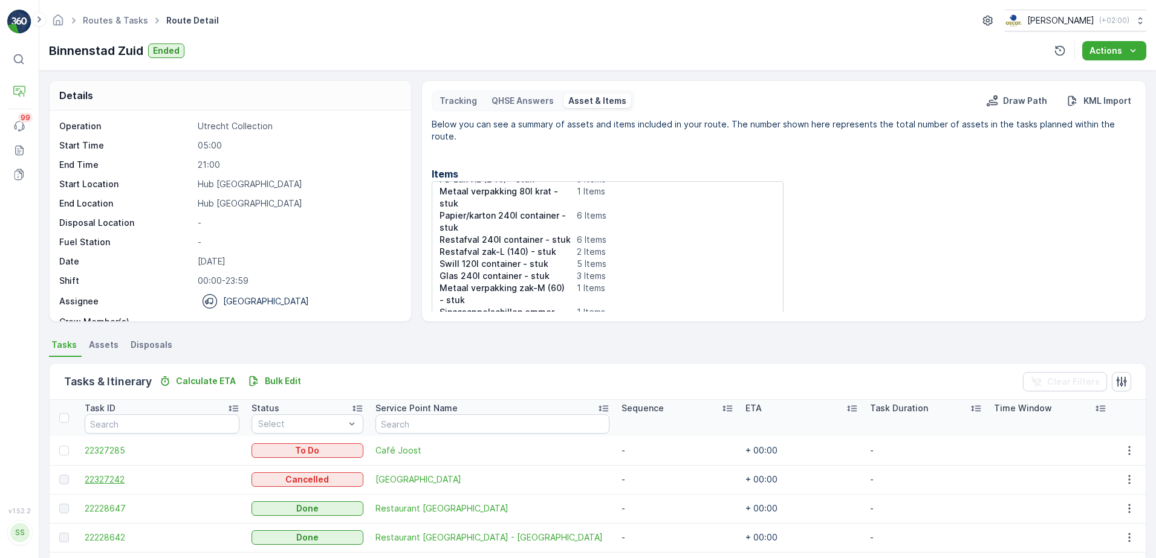
click at [120, 477] on span "22327242" at bounding box center [162, 480] width 154 height 12
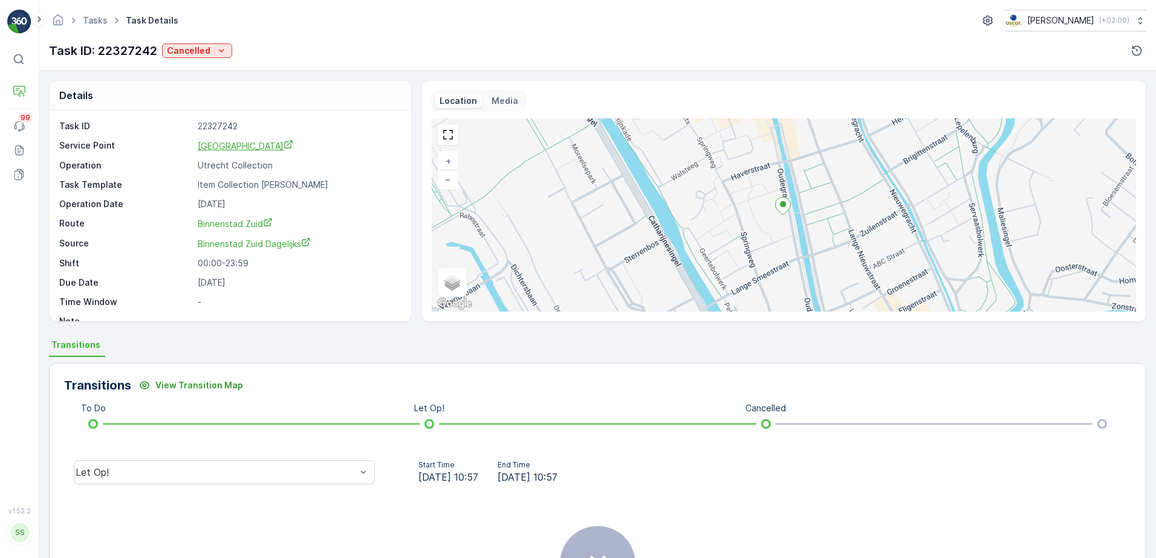
click at [236, 147] on span "[GEOGRAPHIC_DATA]" at bounding box center [245, 146] width 95 height 10
click at [99, 15] on link "Tasks" at bounding box center [95, 20] width 25 height 10
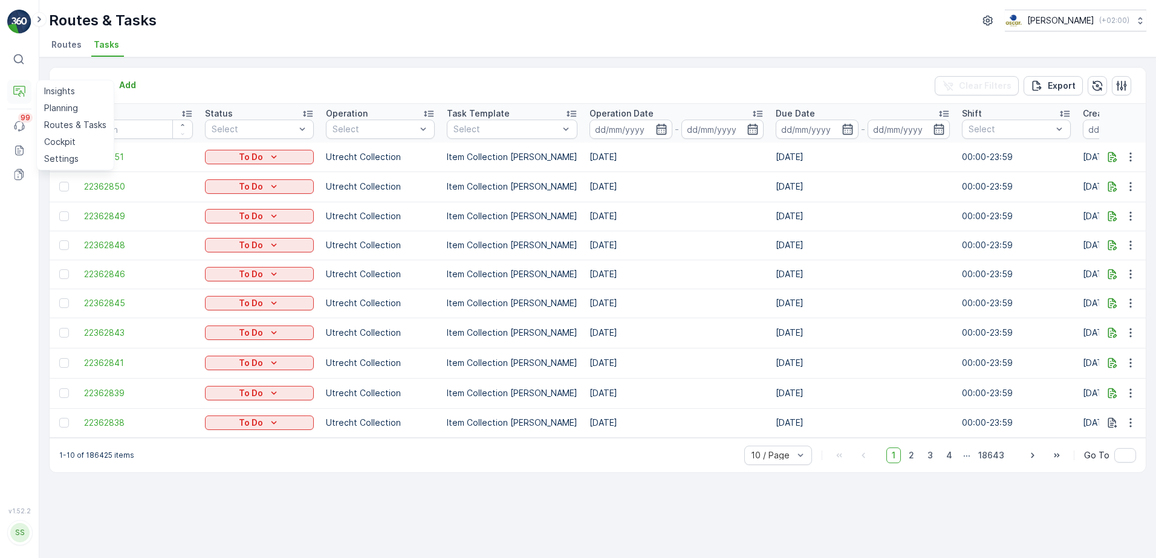
click at [24, 89] on icon at bounding box center [19, 92] width 12 height 12
click at [53, 108] on p "Planning" at bounding box center [61, 108] width 34 height 12
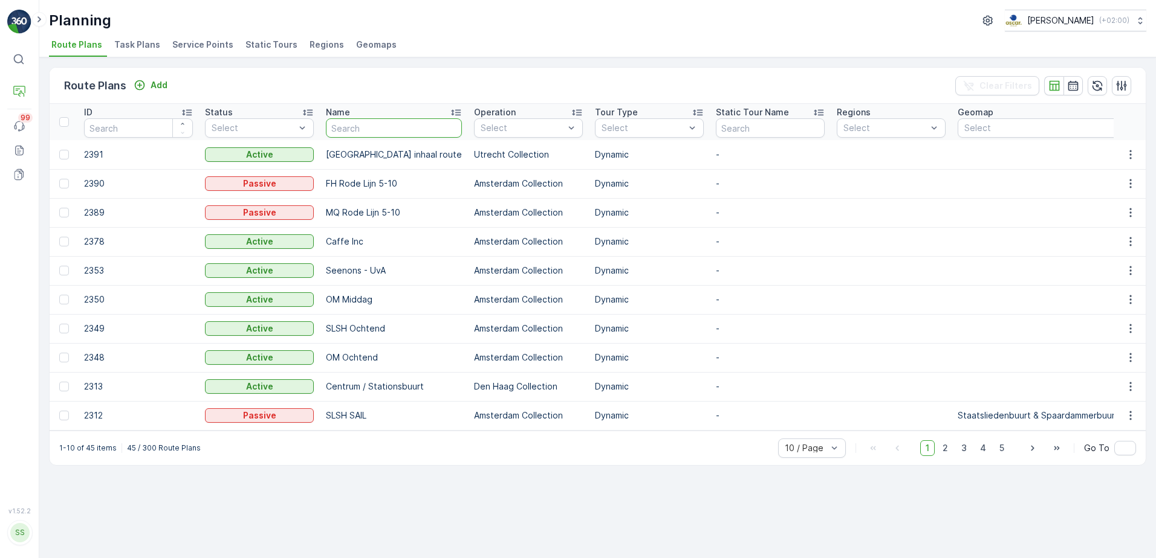
click at [361, 121] on input "text" at bounding box center [394, 127] width 136 height 19
type input "mallejan"
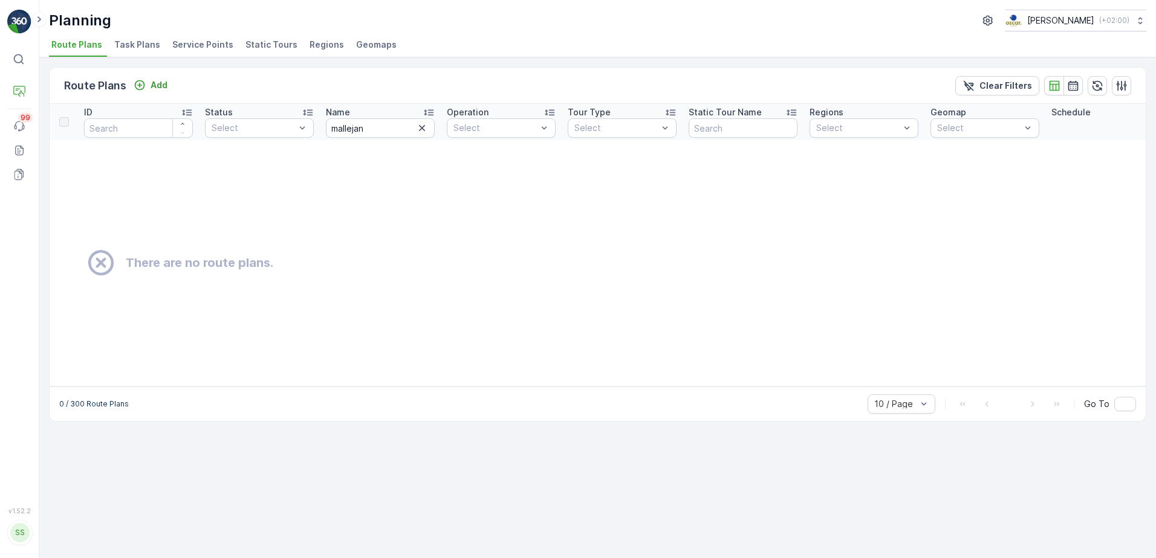
click at [192, 43] on span "Service Points" at bounding box center [202, 45] width 61 height 12
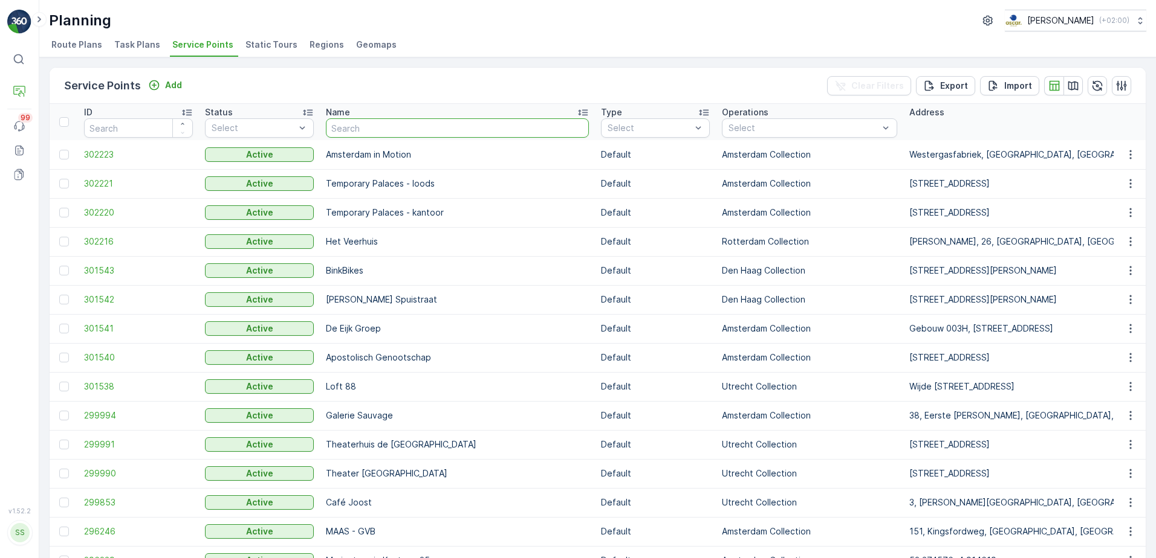
click at [404, 129] on input "text" at bounding box center [457, 127] width 263 height 19
type input "mallejan"
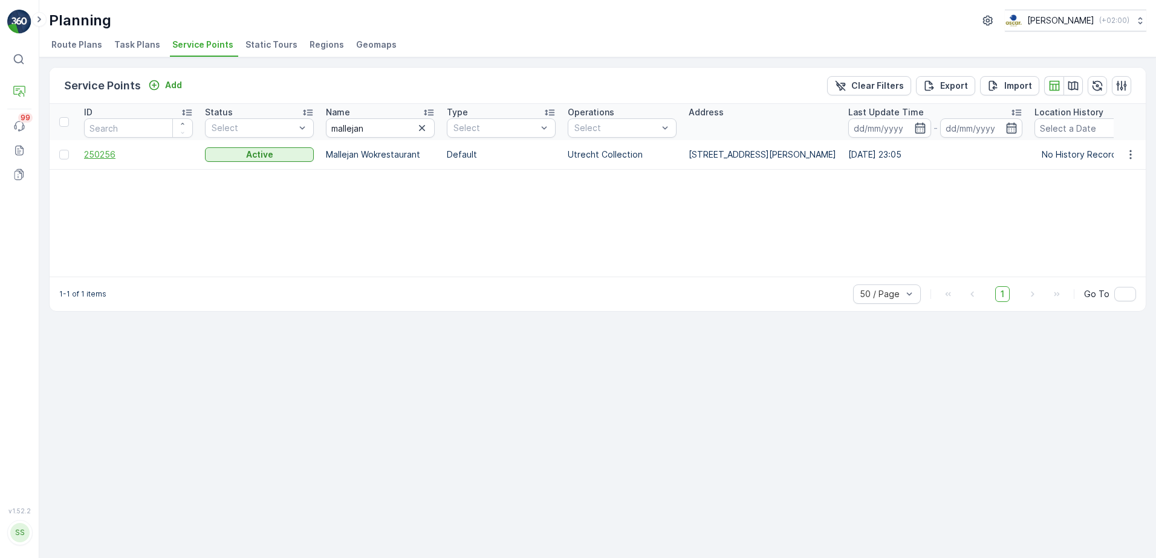
click at [99, 154] on span "250256" at bounding box center [138, 155] width 109 height 12
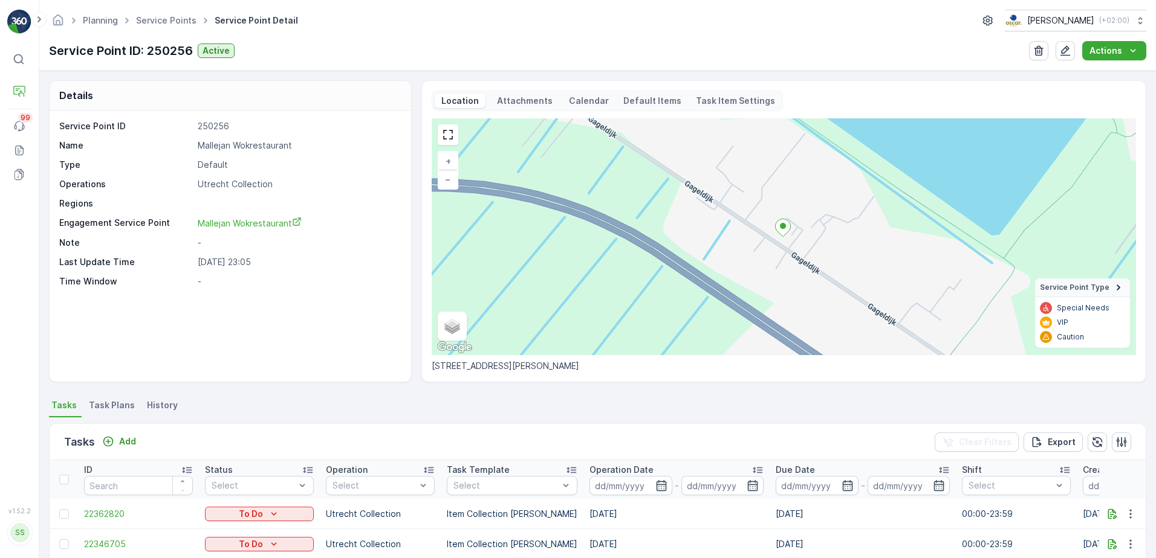
drag, startPoint x: 386, startPoint y: 2, endPoint x: 327, endPoint y: 317, distance: 319.8
click at [327, 317] on div "Service Point ID 250256 Name Mallejan Wokrestaurant Type Default Operations Utr…" at bounding box center [230, 246] width 361 height 271
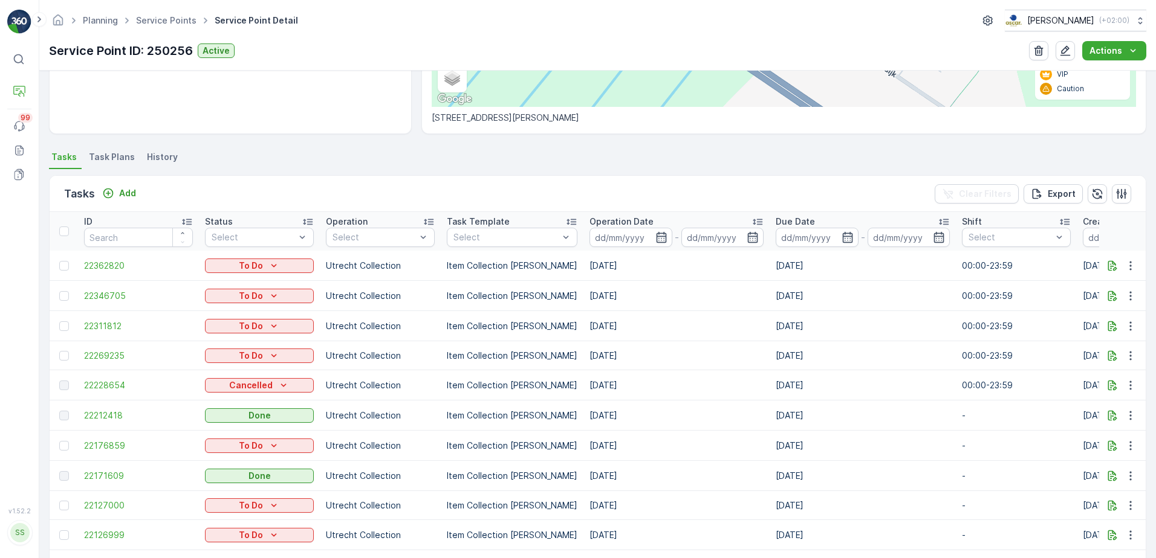
scroll to position [242, 0]
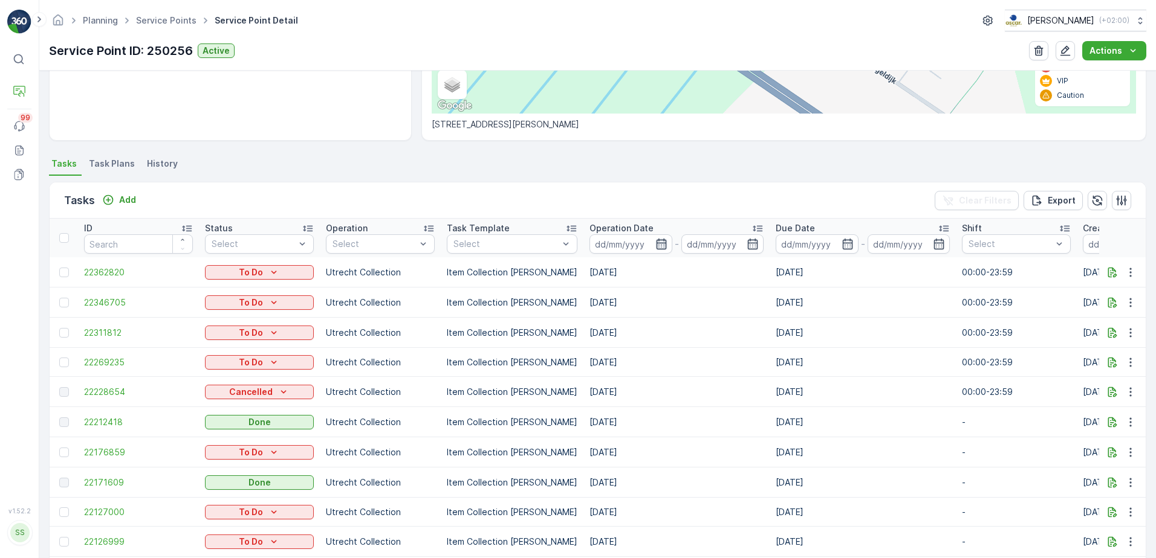
click at [656, 245] on icon "button" at bounding box center [661, 244] width 10 height 11
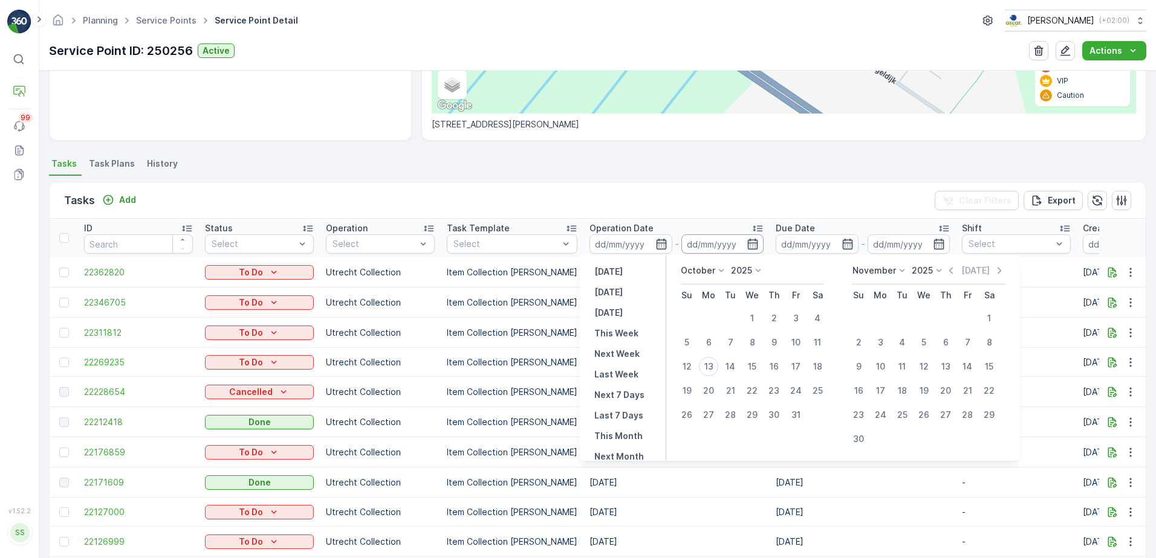
click at [743, 237] on input at bounding box center [722, 244] width 83 height 19
click at [713, 365] on div "13" at bounding box center [708, 366] width 19 height 19
type input "[DATE]"
click at [656, 244] on icon "button" at bounding box center [661, 244] width 10 height 11
type input "[DATE]"
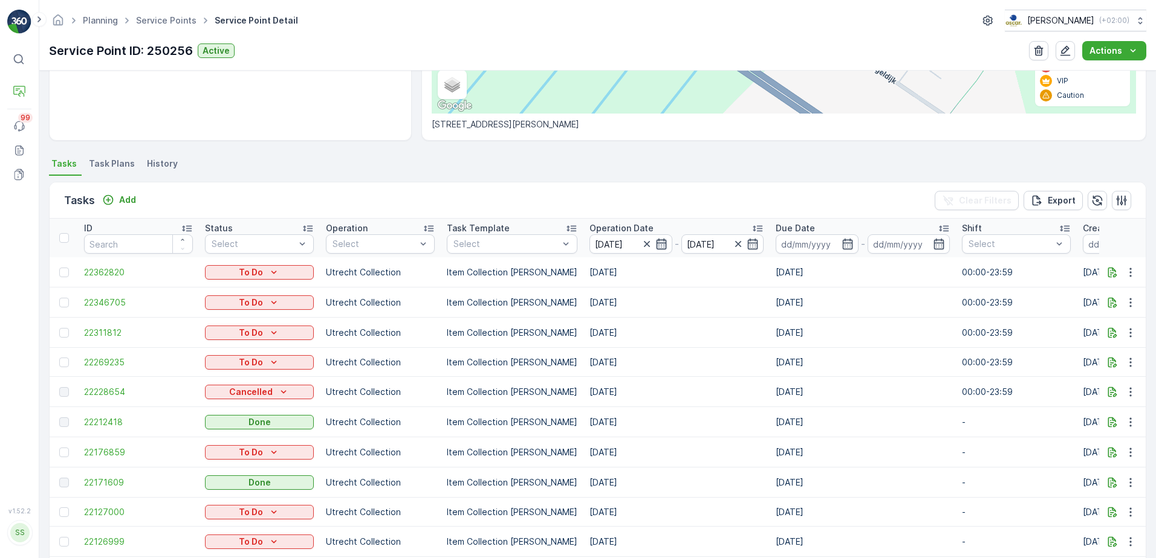
click at [656, 244] on icon "button" at bounding box center [661, 244] width 10 height 11
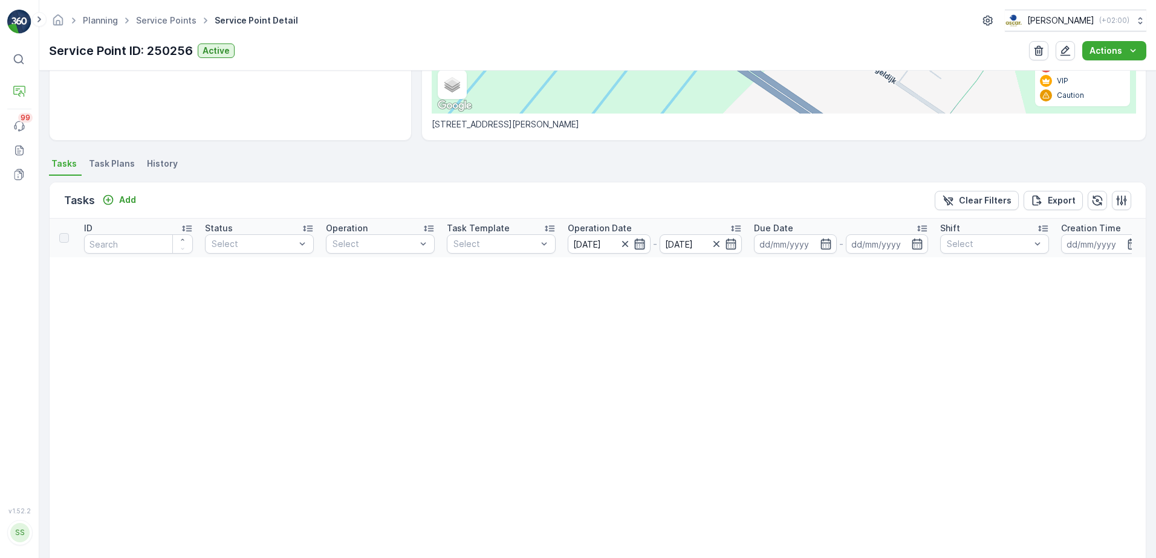
click at [641, 244] on icon "button" at bounding box center [639, 244] width 10 height 11
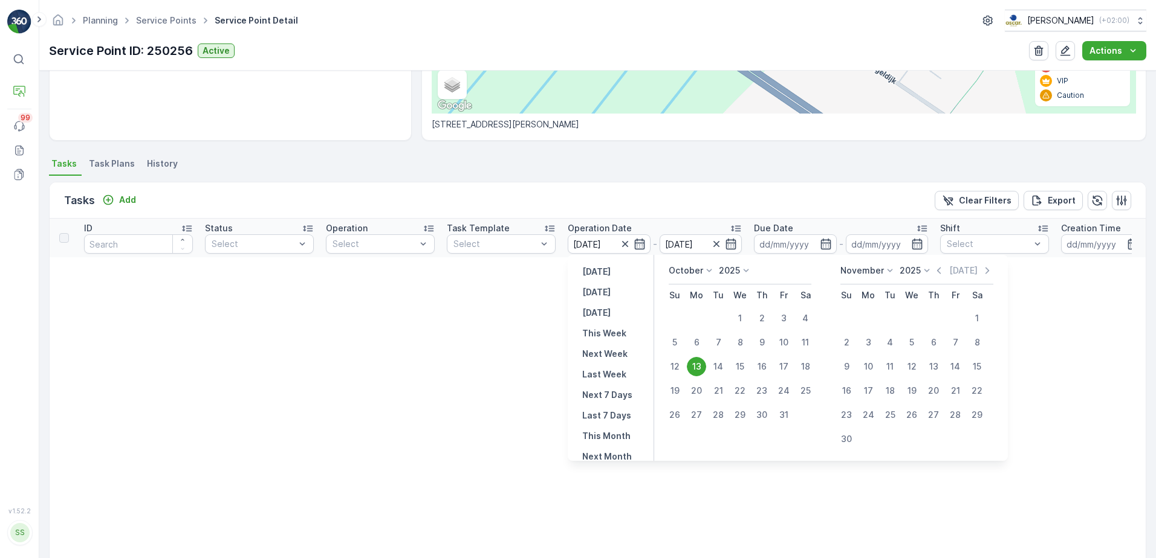
click at [684, 269] on p "October" at bounding box center [685, 271] width 34 height 12
click at [694, 359] on span "September" at bounding box center [699, 358] width 46 height 12
click at [700, 315] on div "1" at bounding box center [696, 318] width 19 height 19
type input "[DATE]"
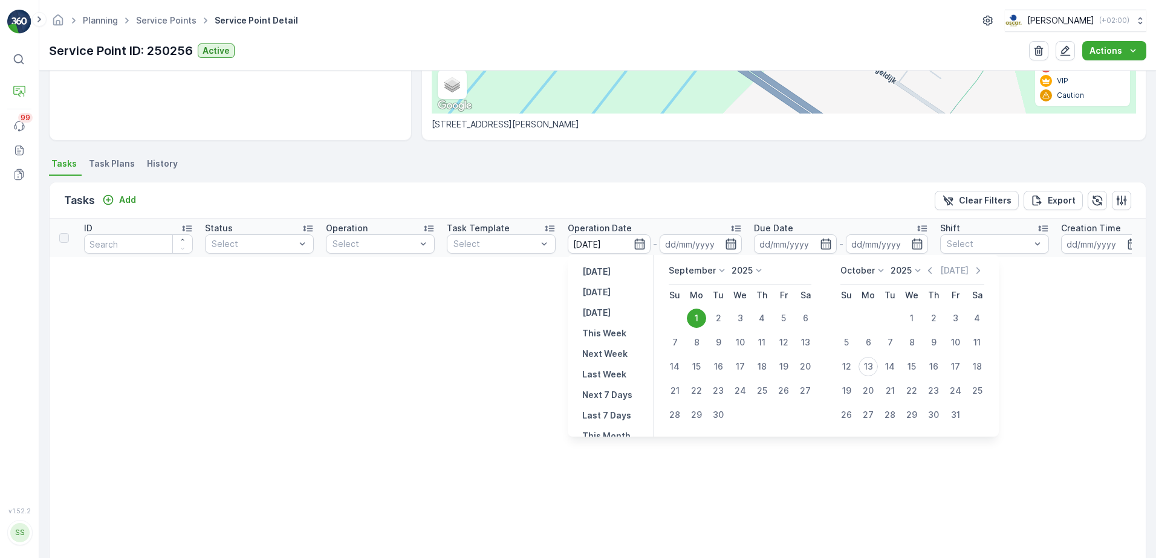
type input "[DATE]"
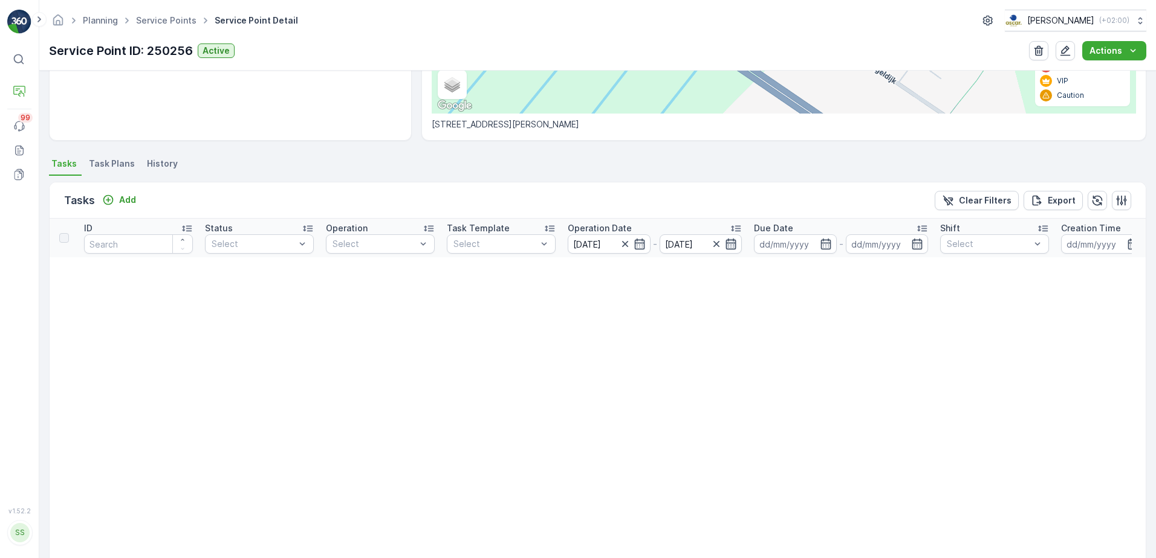
click at [727, 247] on icon "button" at bounding box center [731, 244] width 10 height 11
click at [735, 242] on icon "button" at bounding box center [731, 244] width 10 height 11
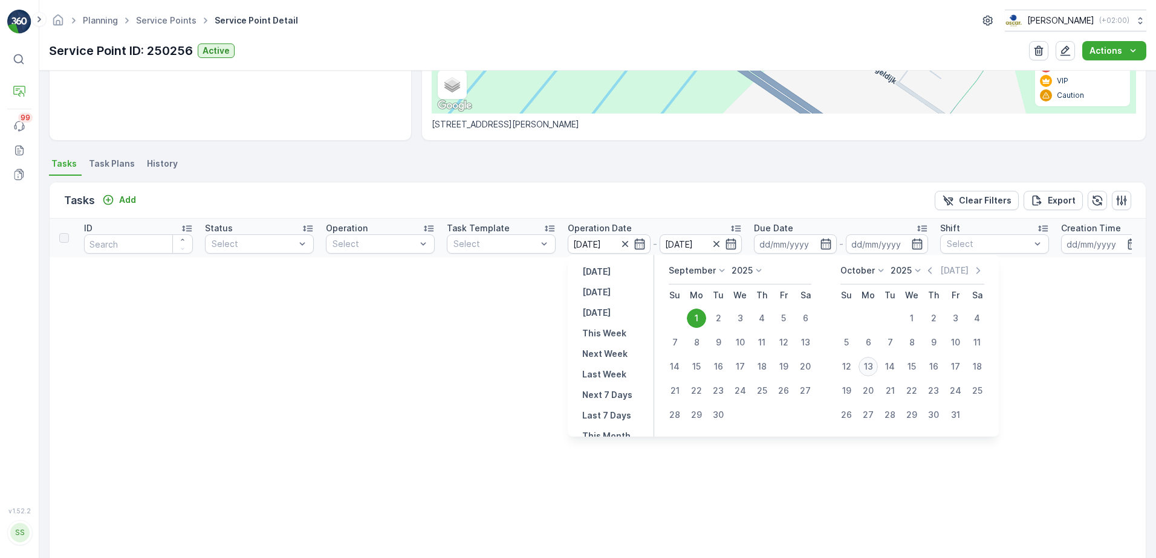
click at [869, 368] on div "13" at bounding box center [867, 366] width 19 height 19
type input "[DATE]"
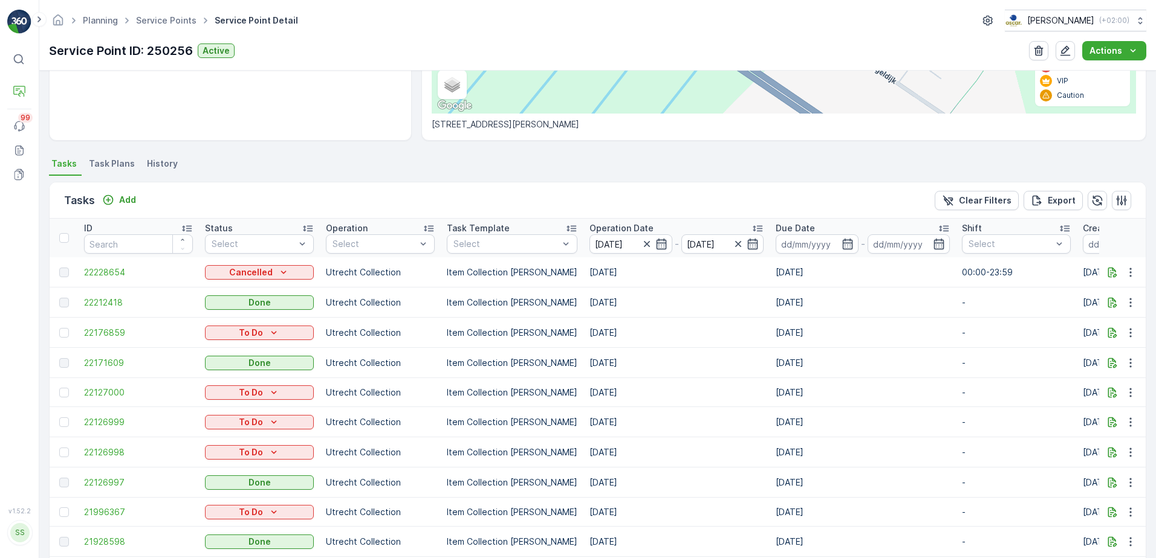
click at [752, 227] on icon at bounding box center [757, 229] width 10 height 6
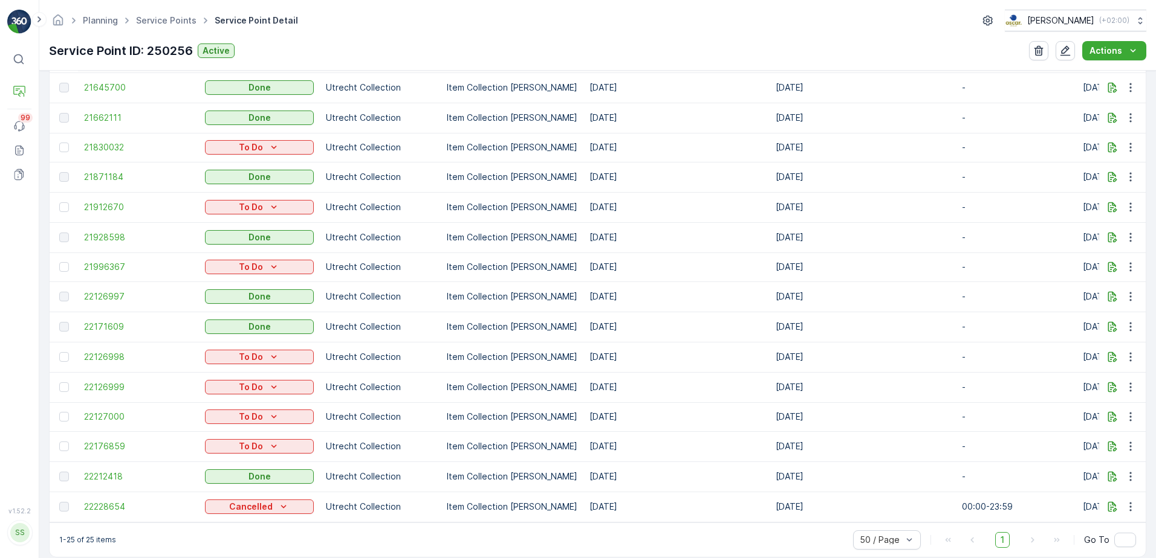
scroll to position [746, 0]
